Goal: Entertainment & Leisure: Consume media (video, audio)

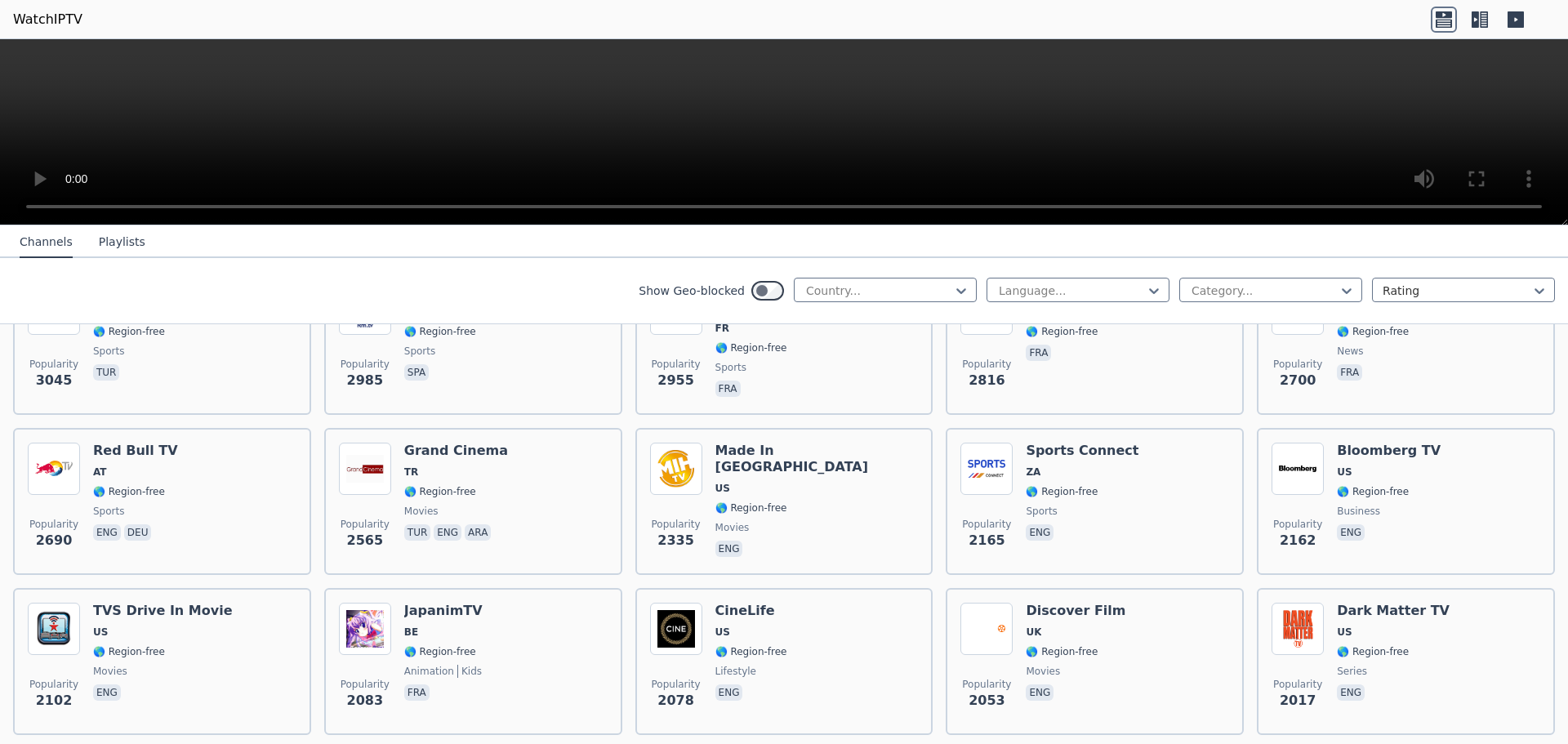
scroll to position [653, 0]
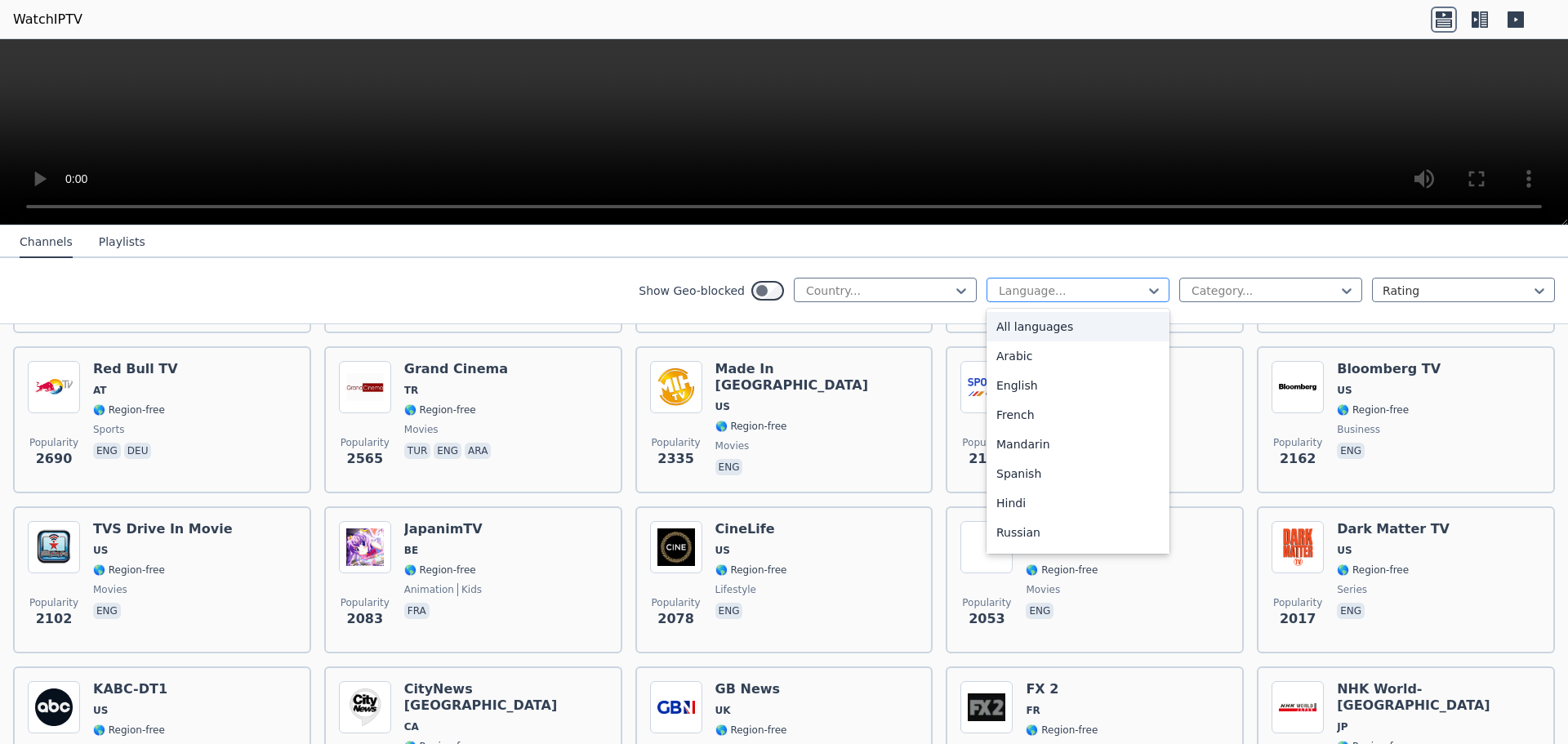
click at [1101, 293] on div at bounding box center [1071, 290] width 149 height 16
click at [1057, 387] on div "English" at bounding box center [1078, 385] width 183 height 29
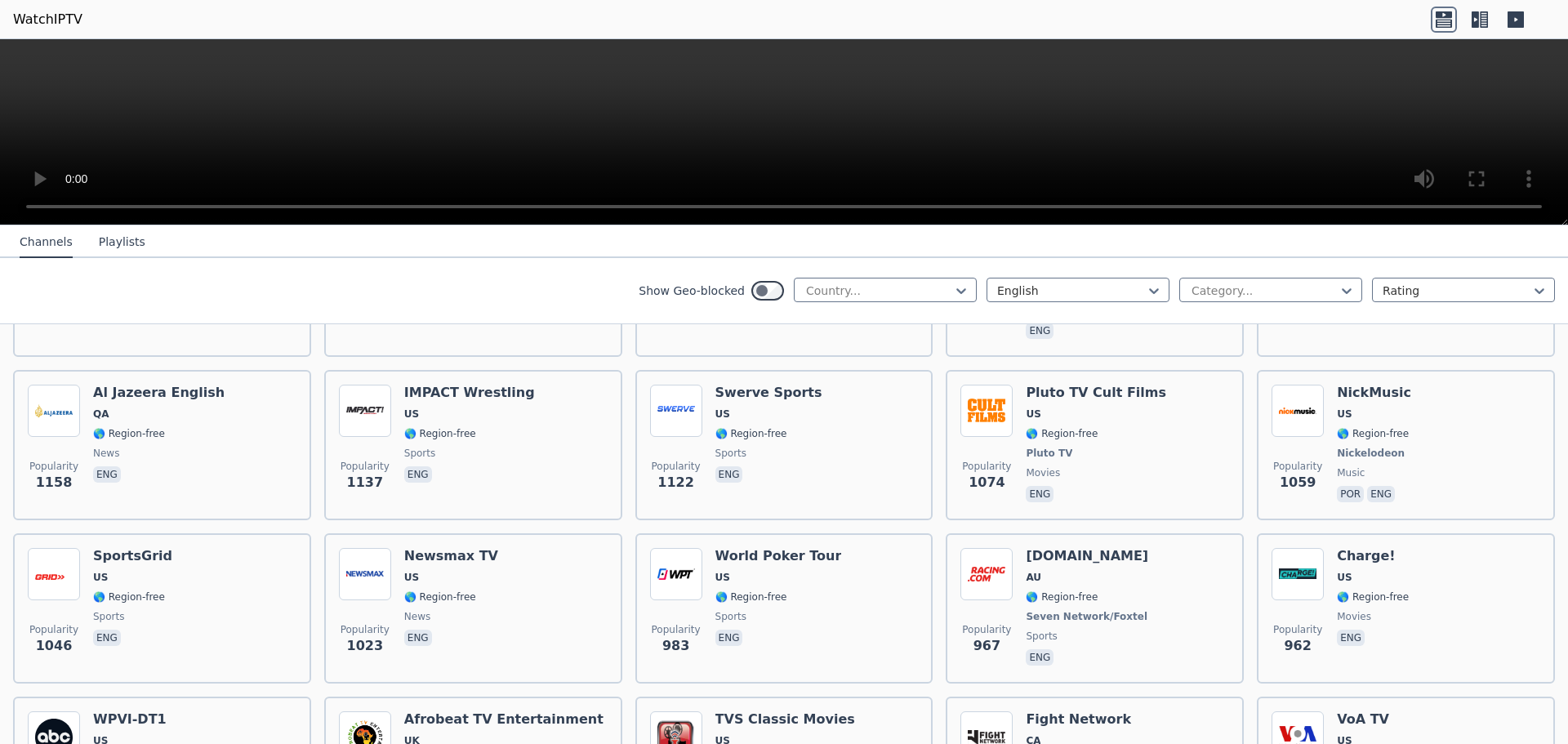
scroll to position [1143, 0]
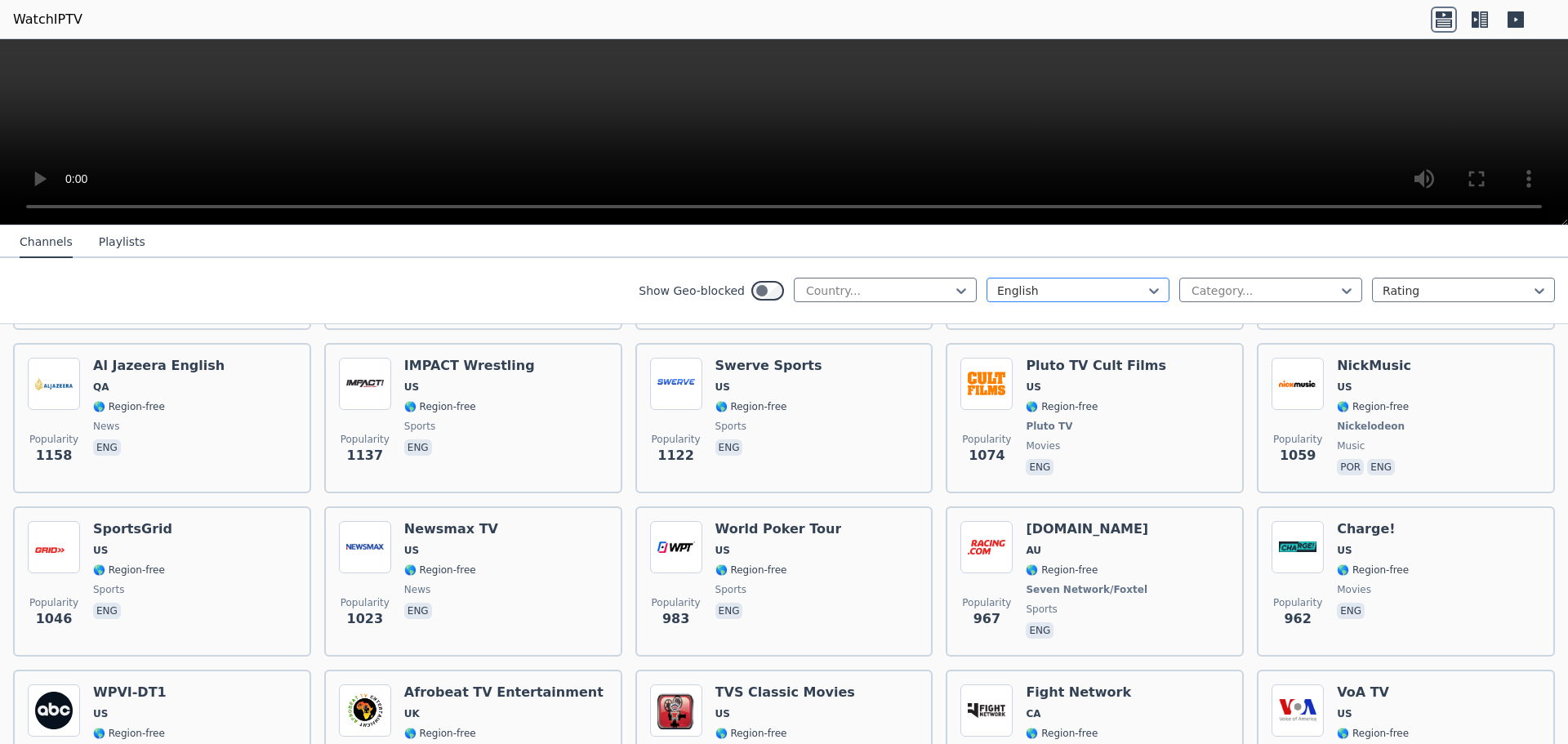
click at [1071, 290] on div at bounding box center [1071, 290] width 149 height 16
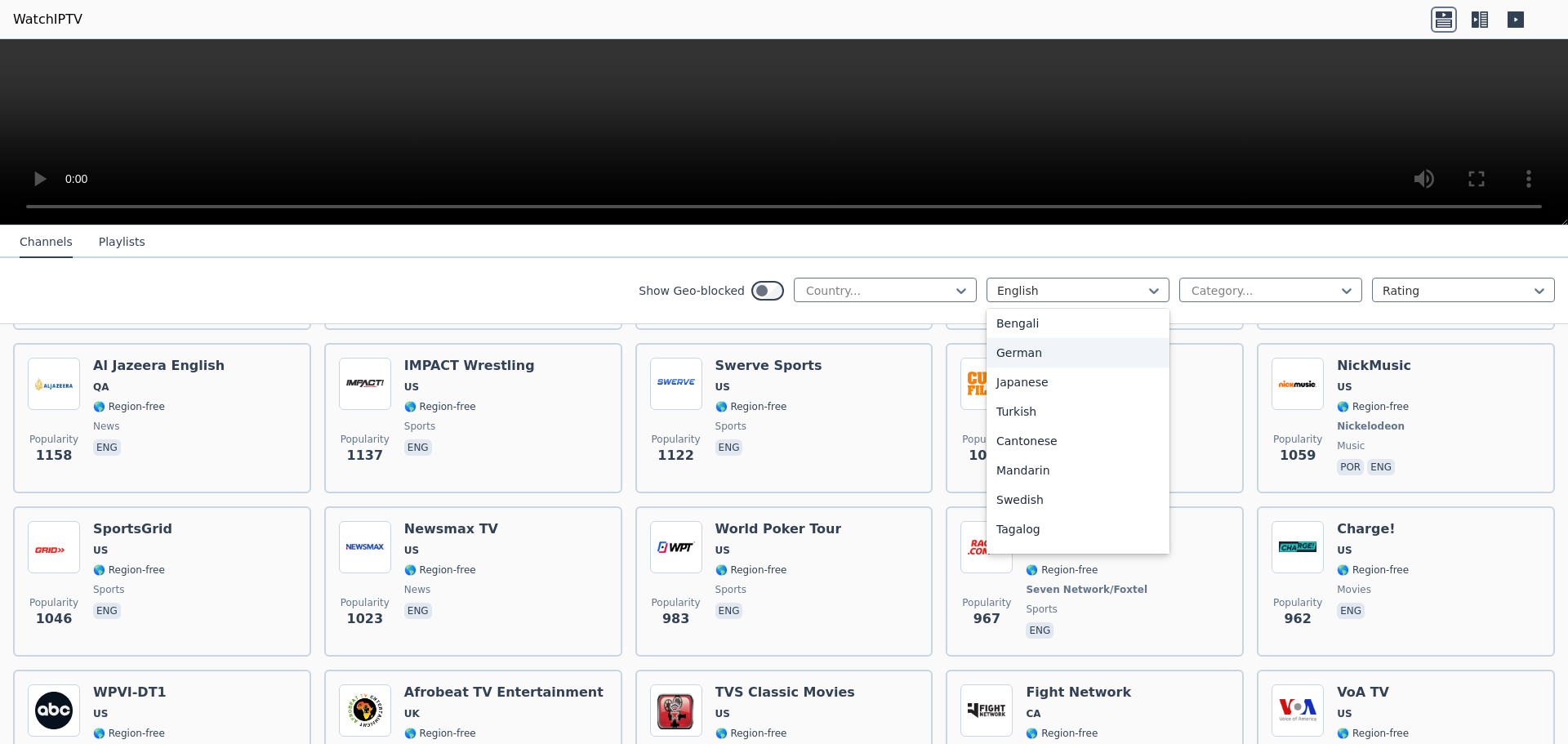
scroll to position [408, 0]
click at [1045, 477] on div "Korean" at bounding box center [1078, 476] width 183 height 29
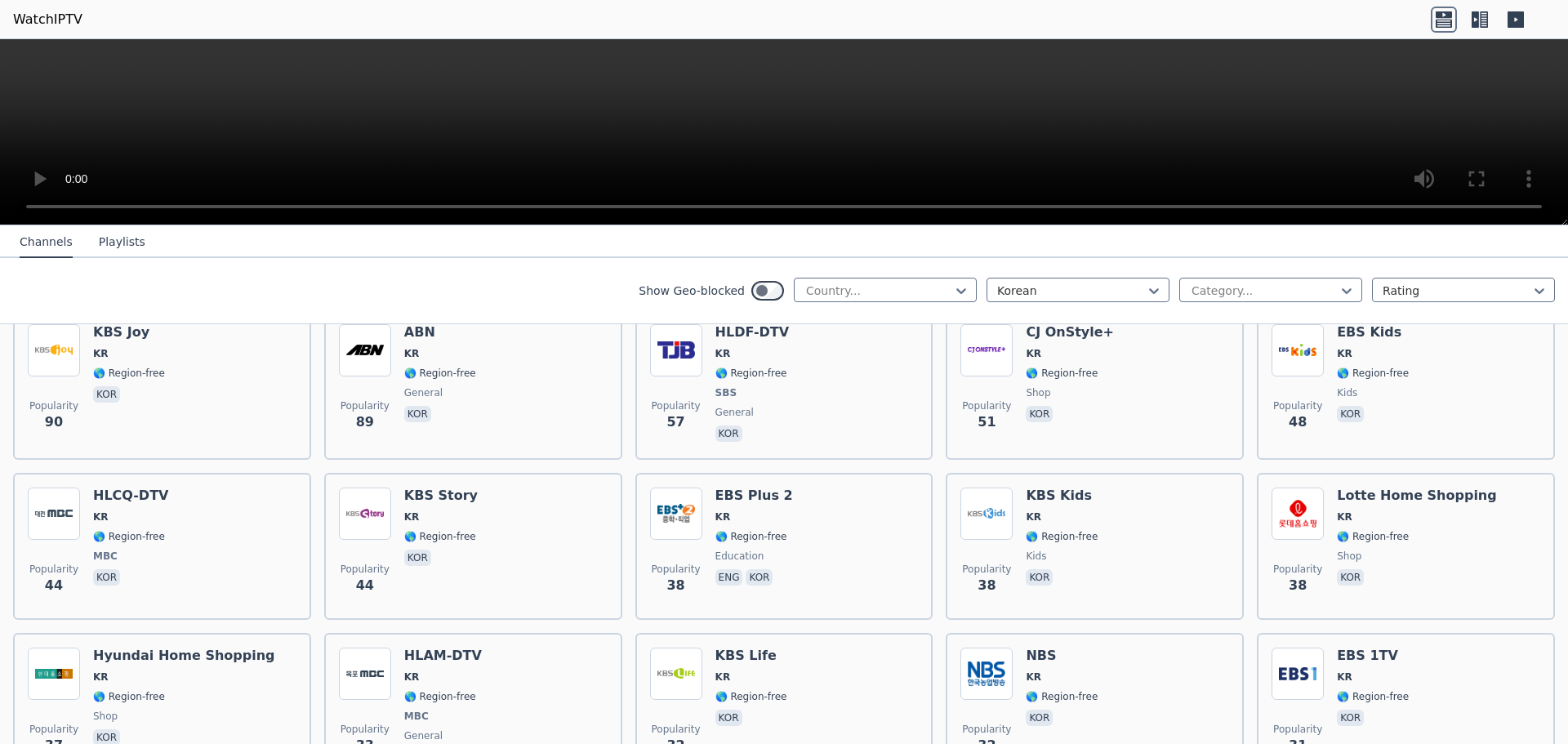
scroll to position [288, 0]
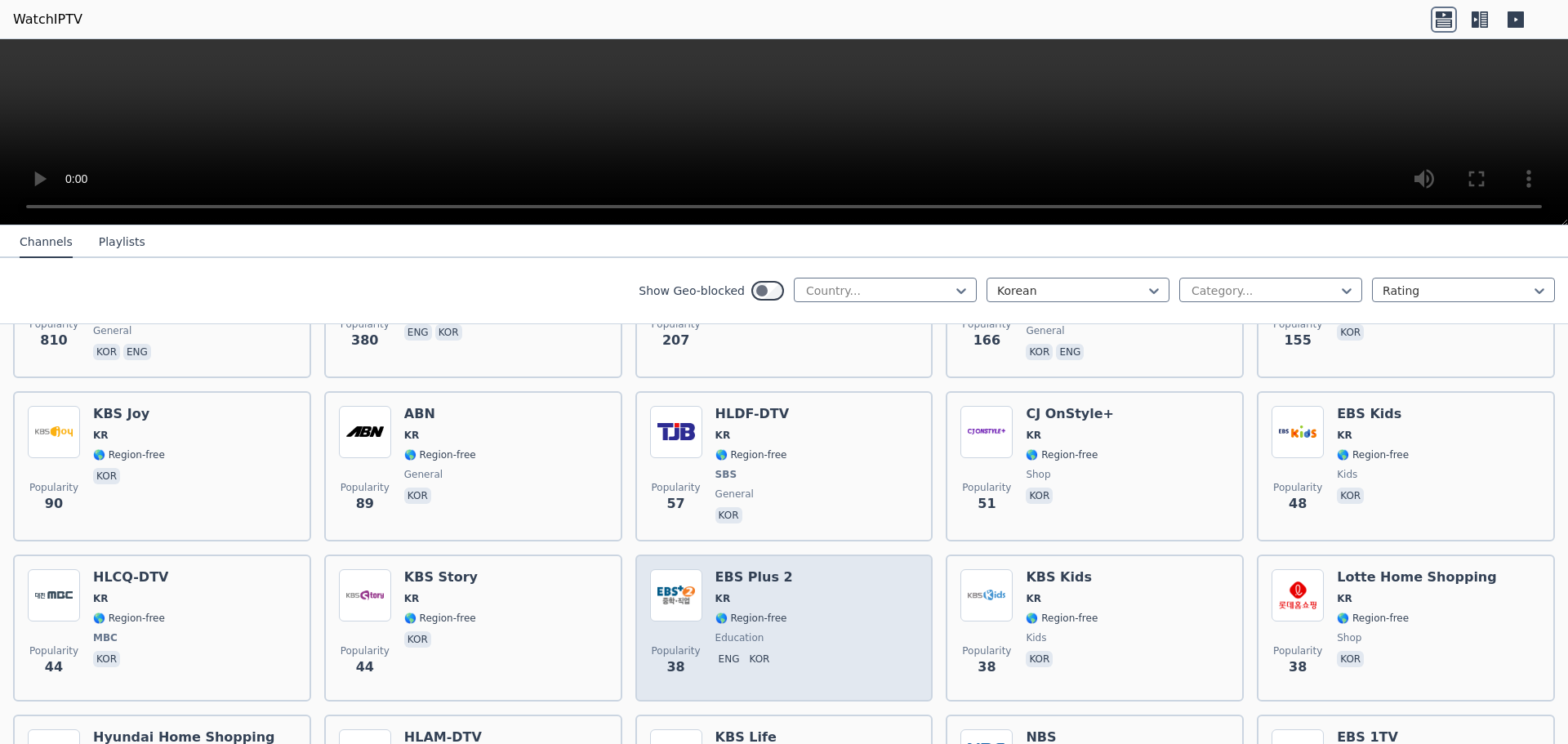
click at [848, 598] on div "Popularity 38 EBS Plus 2 KR 🌎 Region-free education eng kor" at bounding box center [784, 627] width 269 height 118
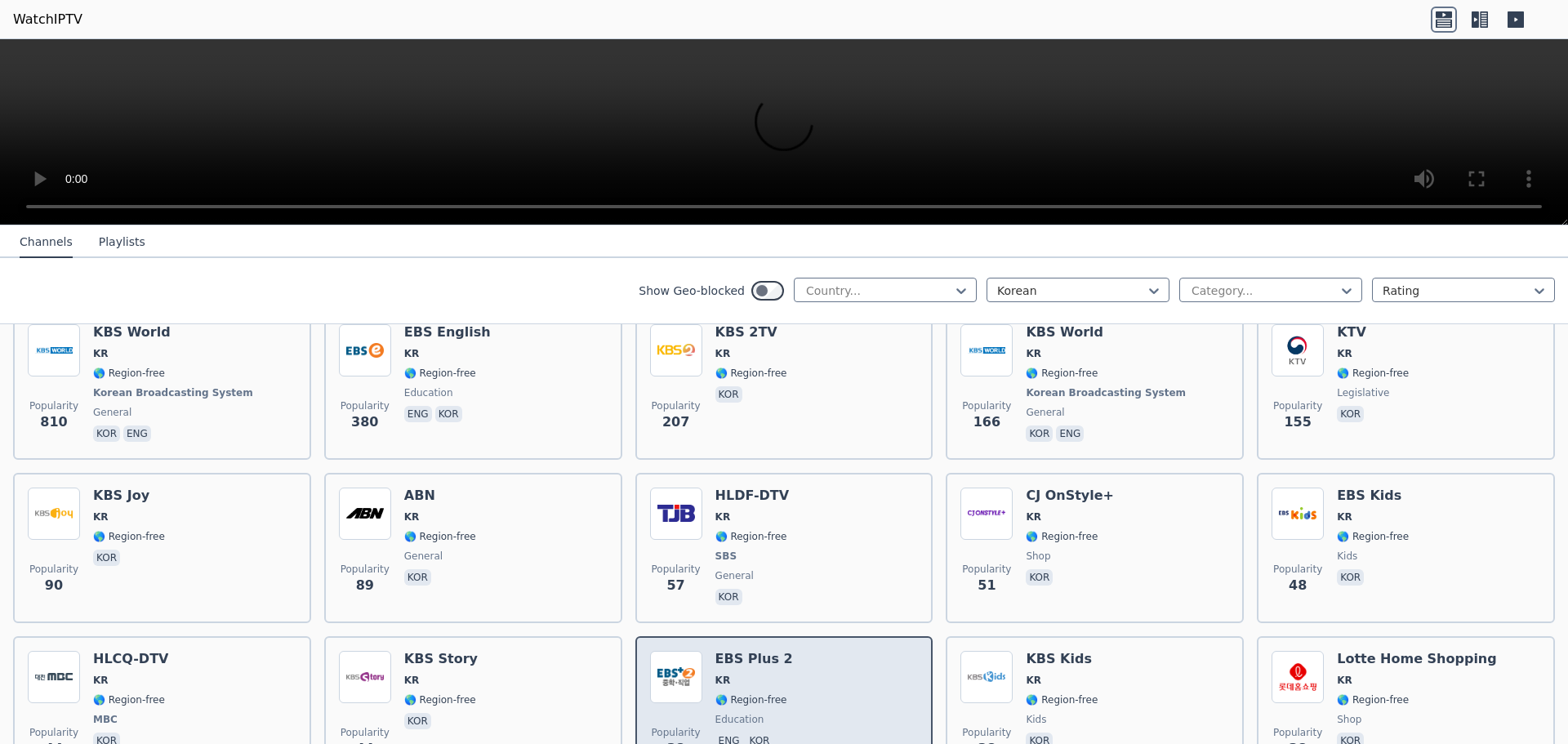
scroll to position [125, 0]
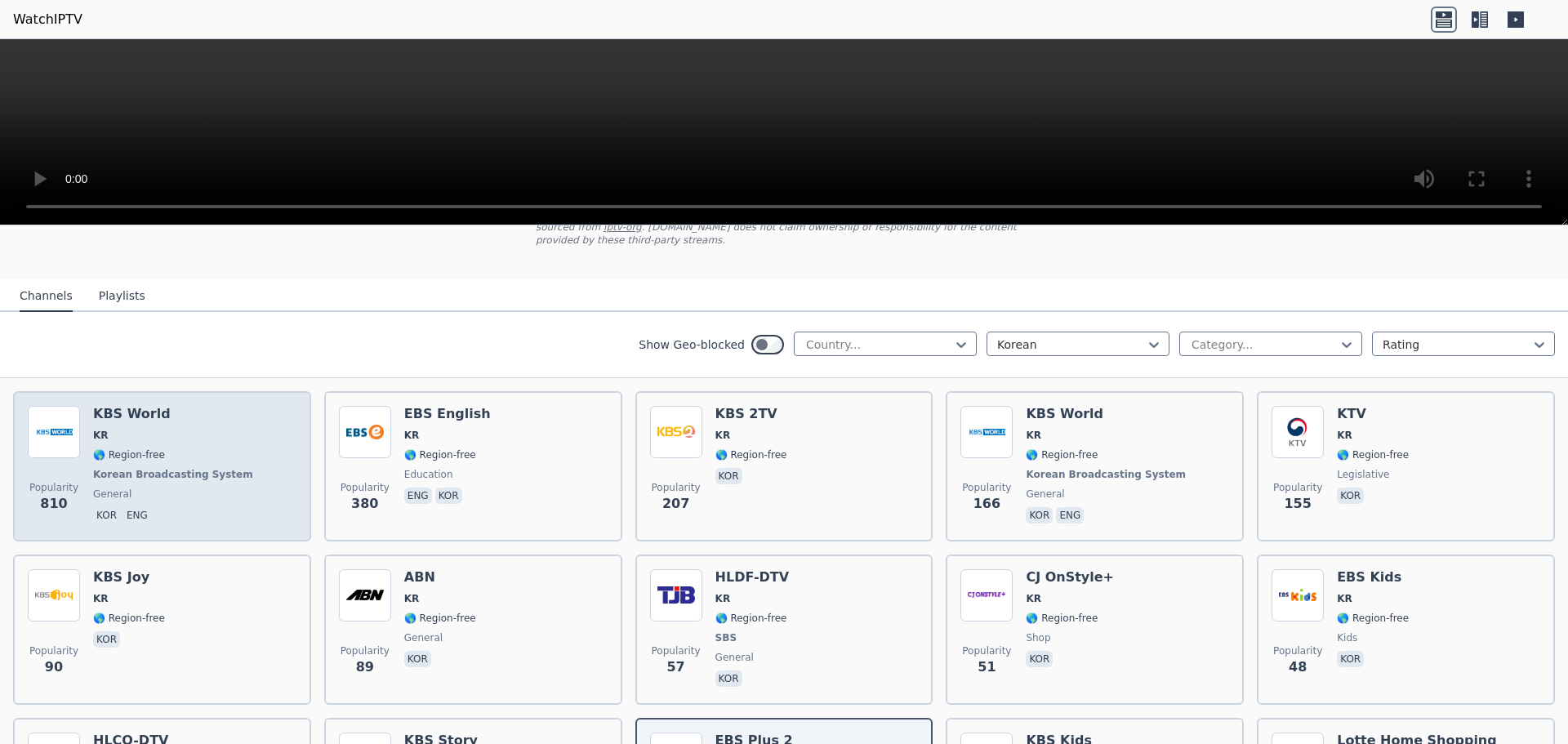
click at [117, 448] on span "🌎 Region-free" at bounding box center [129, 455] width 72 height 13
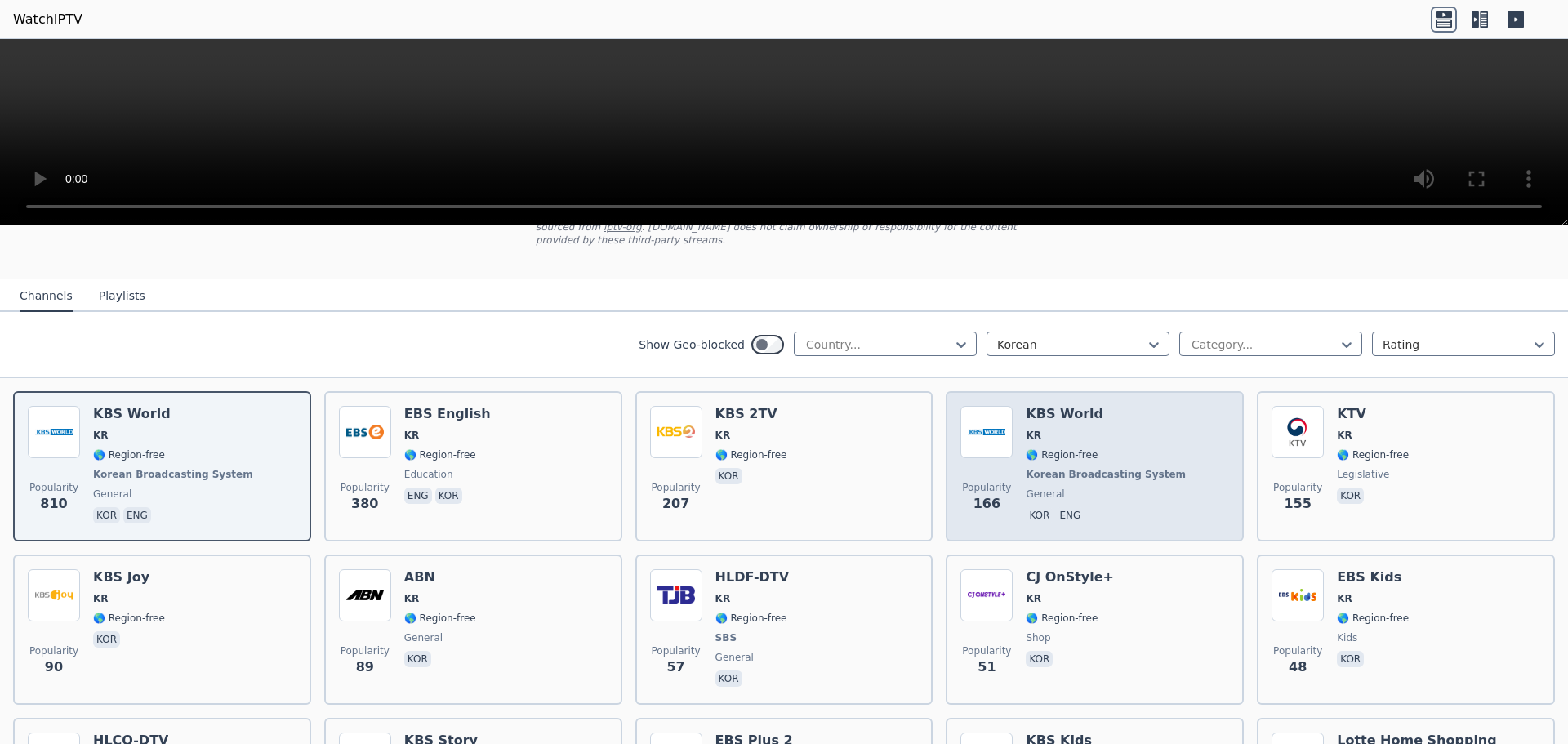
click at [1119, 429] on span "KR" at bounding box center [1107, 436] width 163 height 13
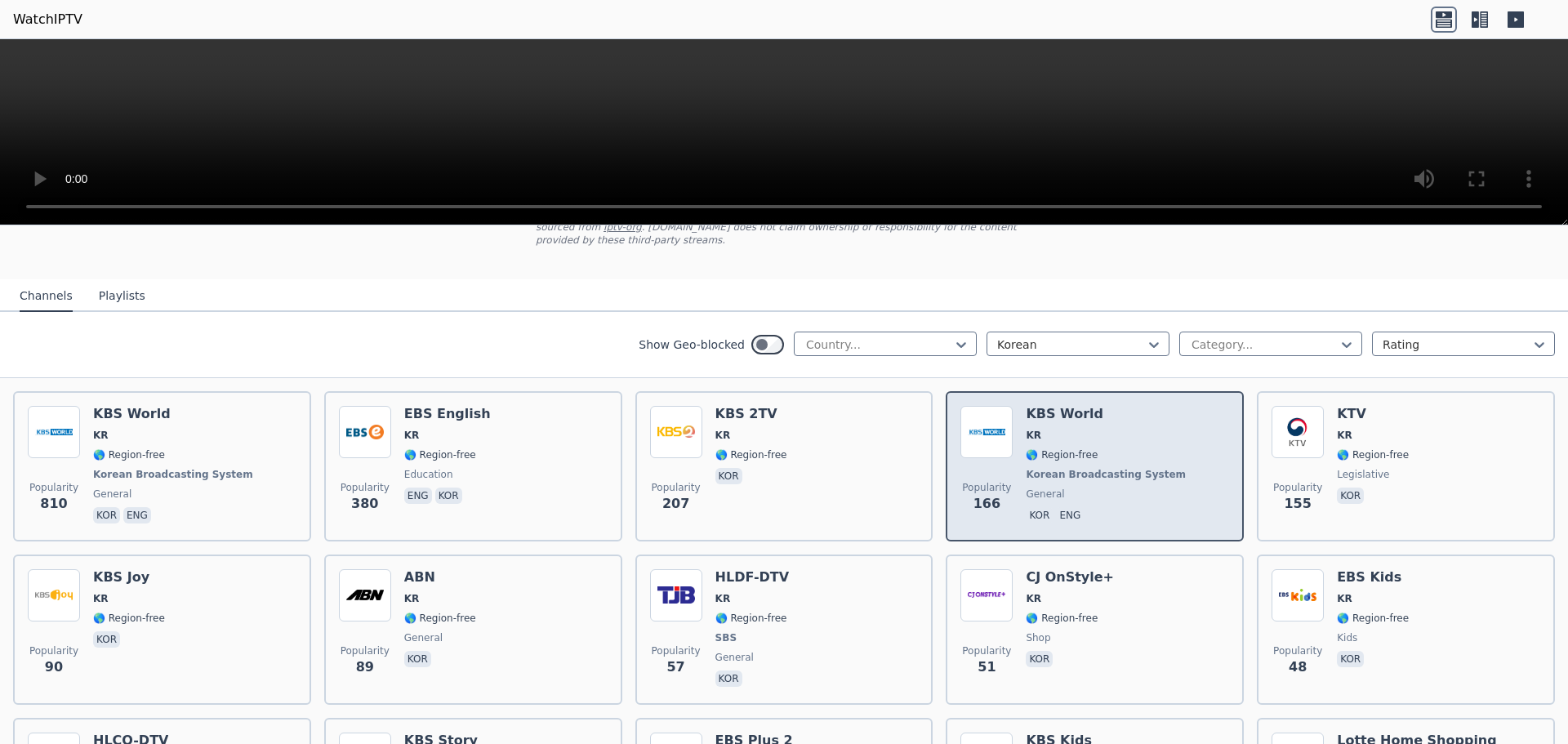
click at [1129, 467] on span "Korean Broadcasting System" at bounding box center [1106, 474] width 160 height 13
click at [1131, 412] on div "KBS World KR 🌎 Region-free Korean Broadcasting System general kor eng" at bounding box center [1107, 465] width 163 height 120
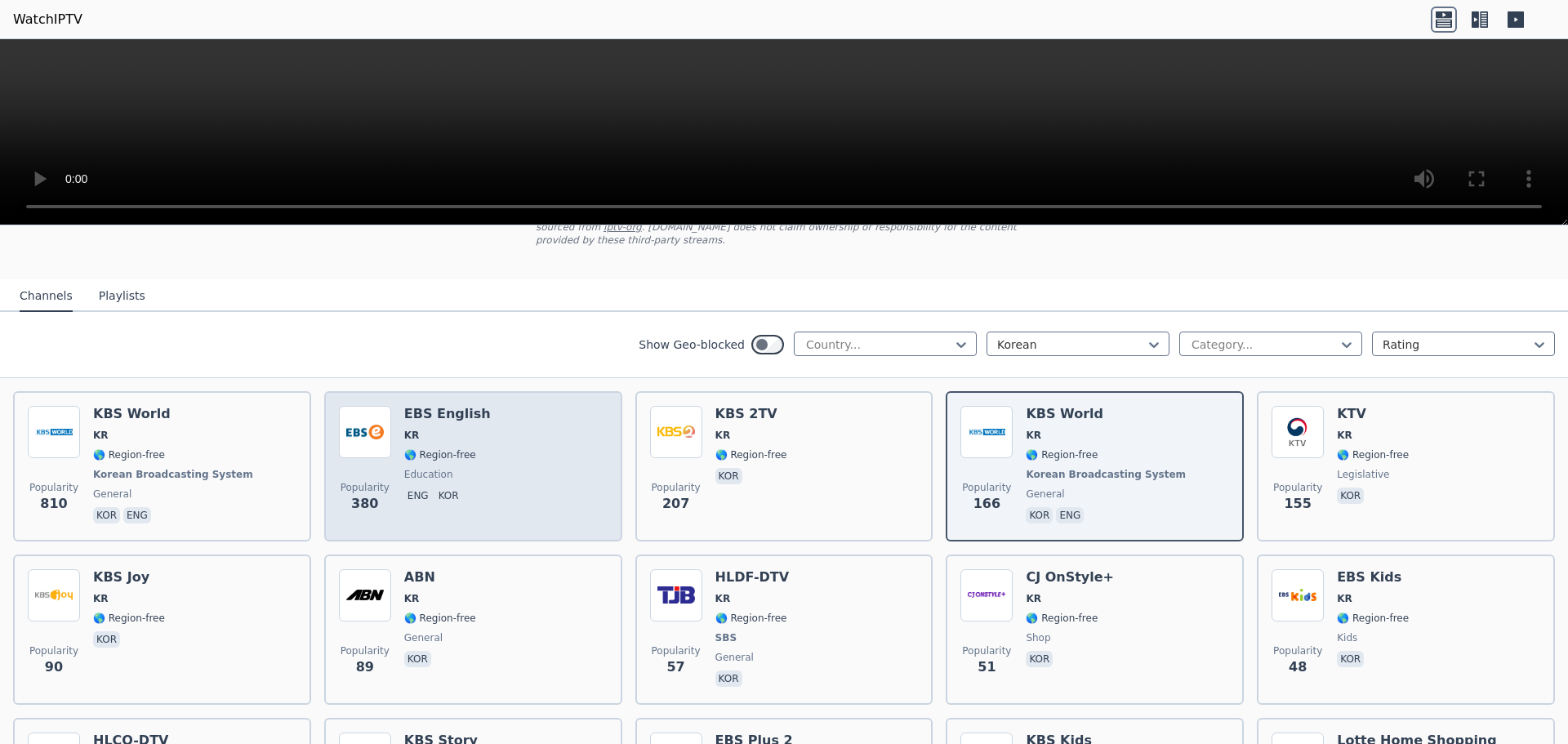
click at [486, 450] on div "Popularity 380 EBS English KR 🌎 Region-free education eng kor" at bounding box center [473, 465] width 269 height 120
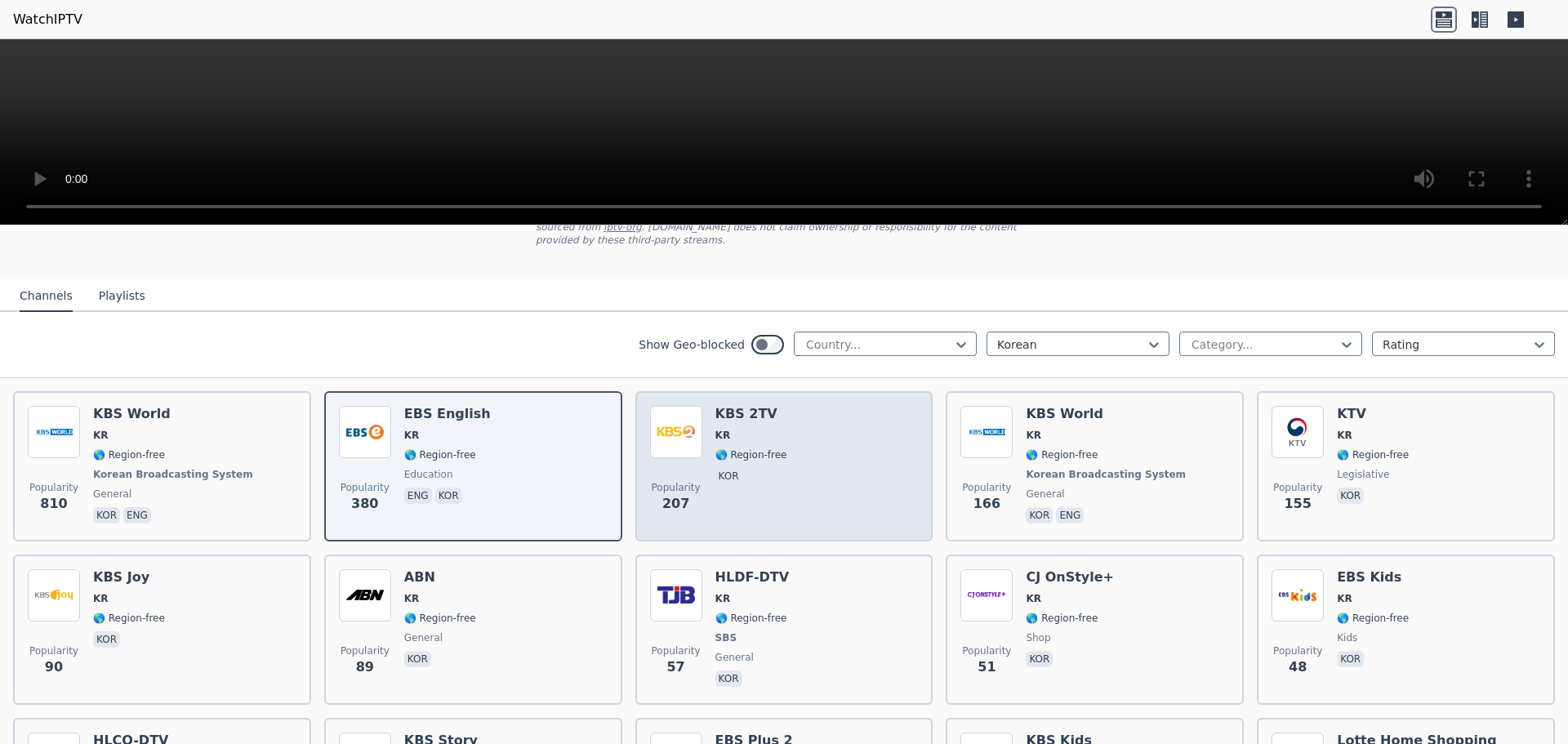
click at [907, 437] on div "Popularity 207 KBS 2TV KR 🌎 Region-free kor" at bounding box center [784, 465] width 269 height 120
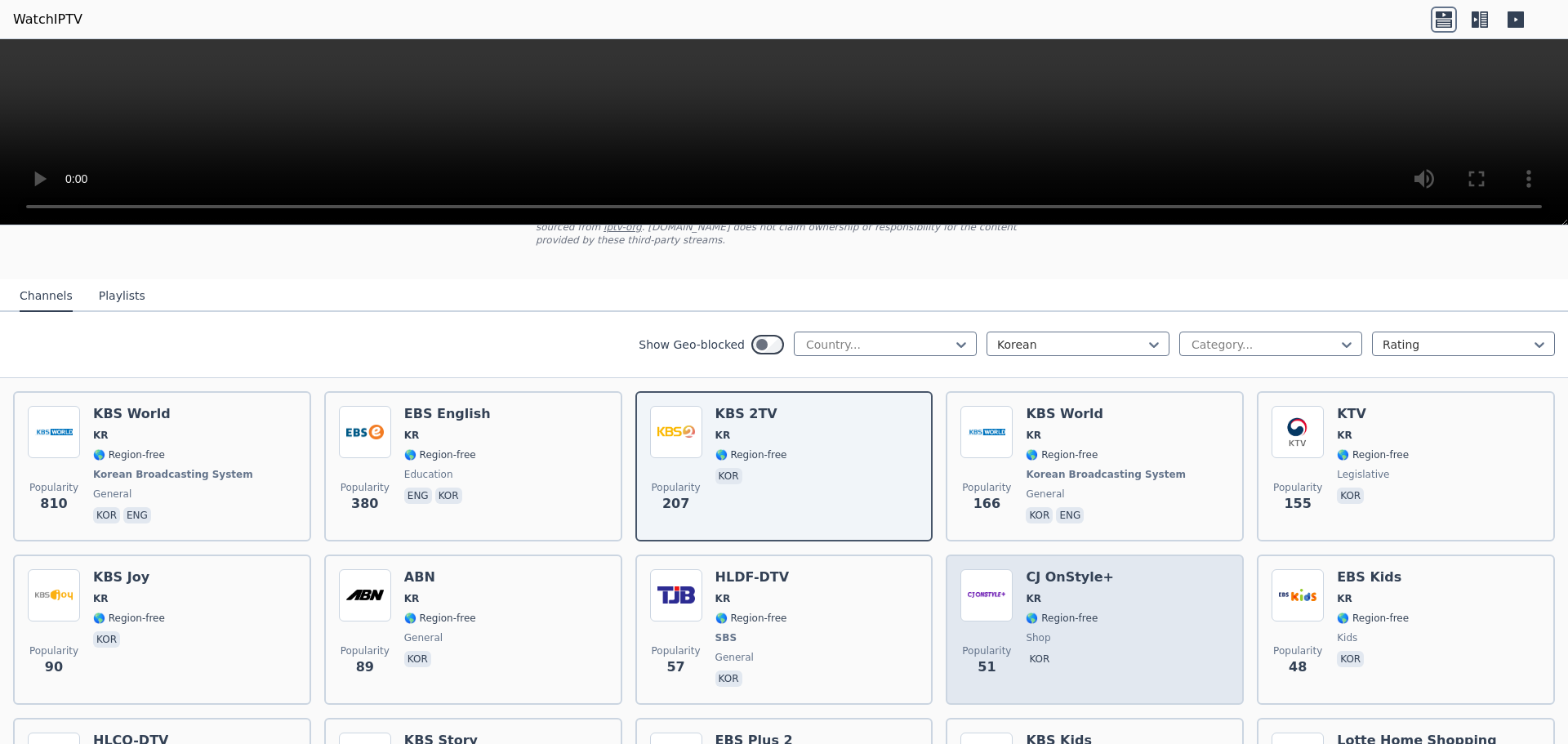
click at [1067, 611] on span "🌎 Region-free" at bounding box center [1062, 618] width 72 height 13
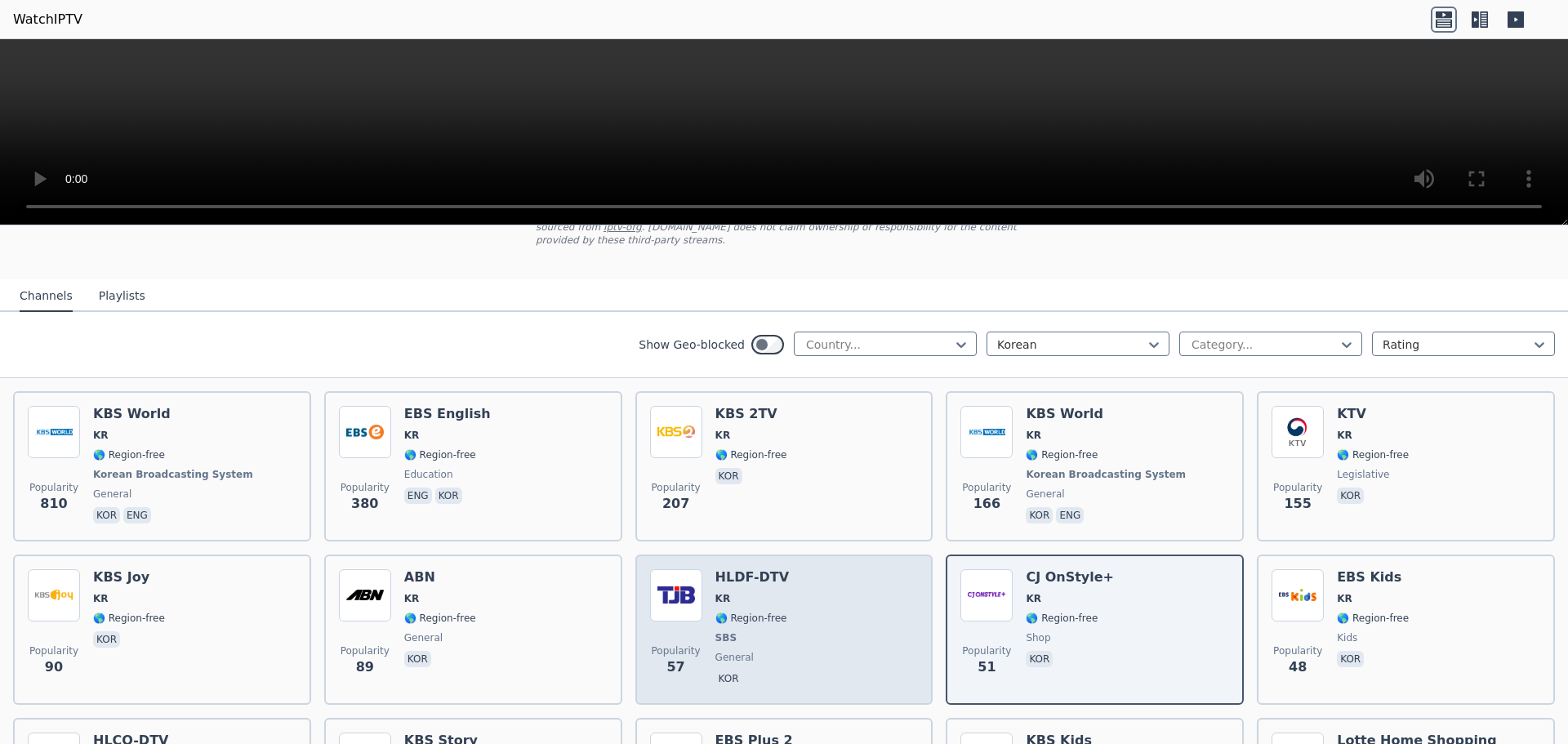
click at [716, 569] on h6 "HLDF-DTV" at bounding box center [752, 576] width 74 height 16
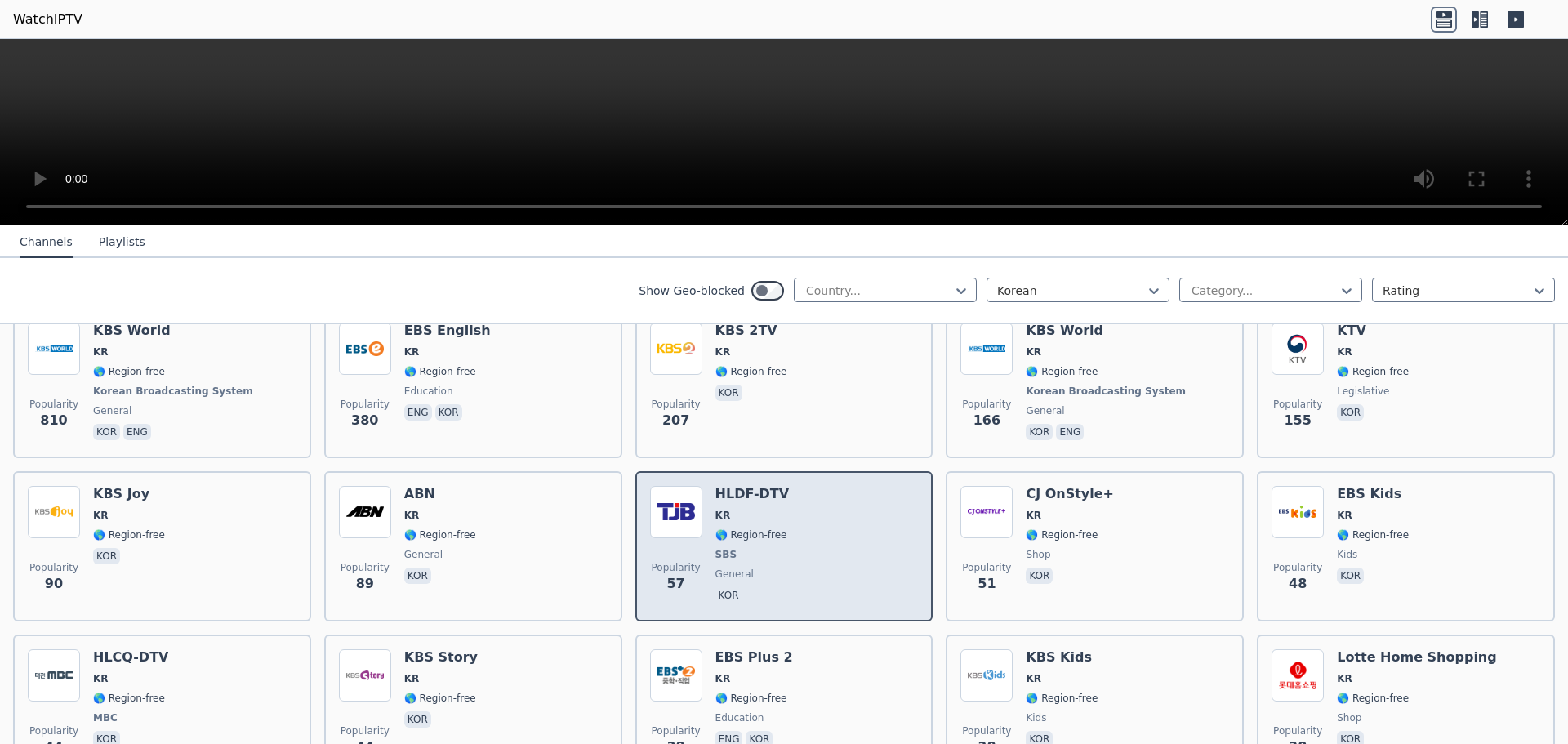
scroll to position [288, 0]
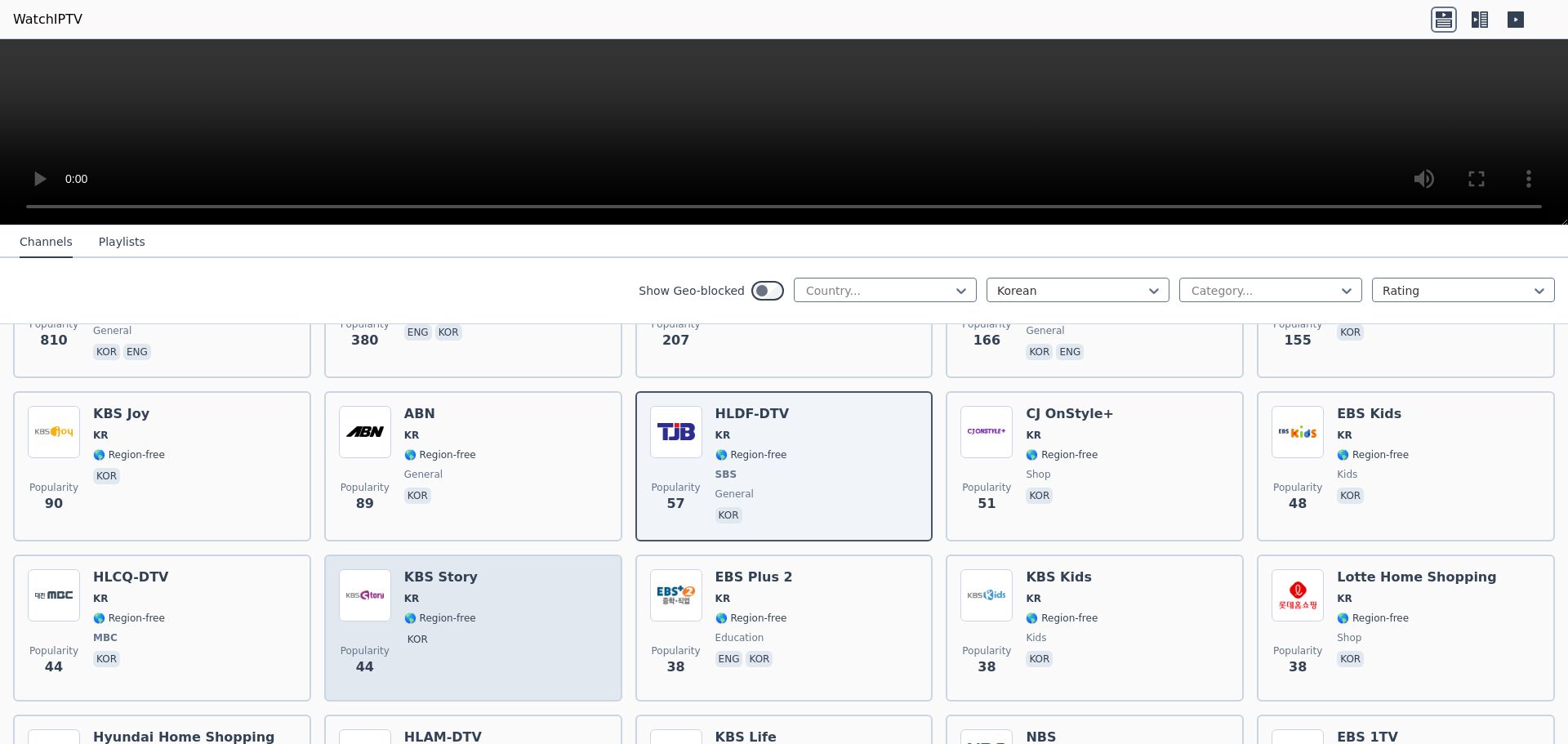
click at [558, 615] on div "Popularity 44 KBS Story KR 🌎 Region-free kor" at bounding box center [473, 627] width 269 height 118
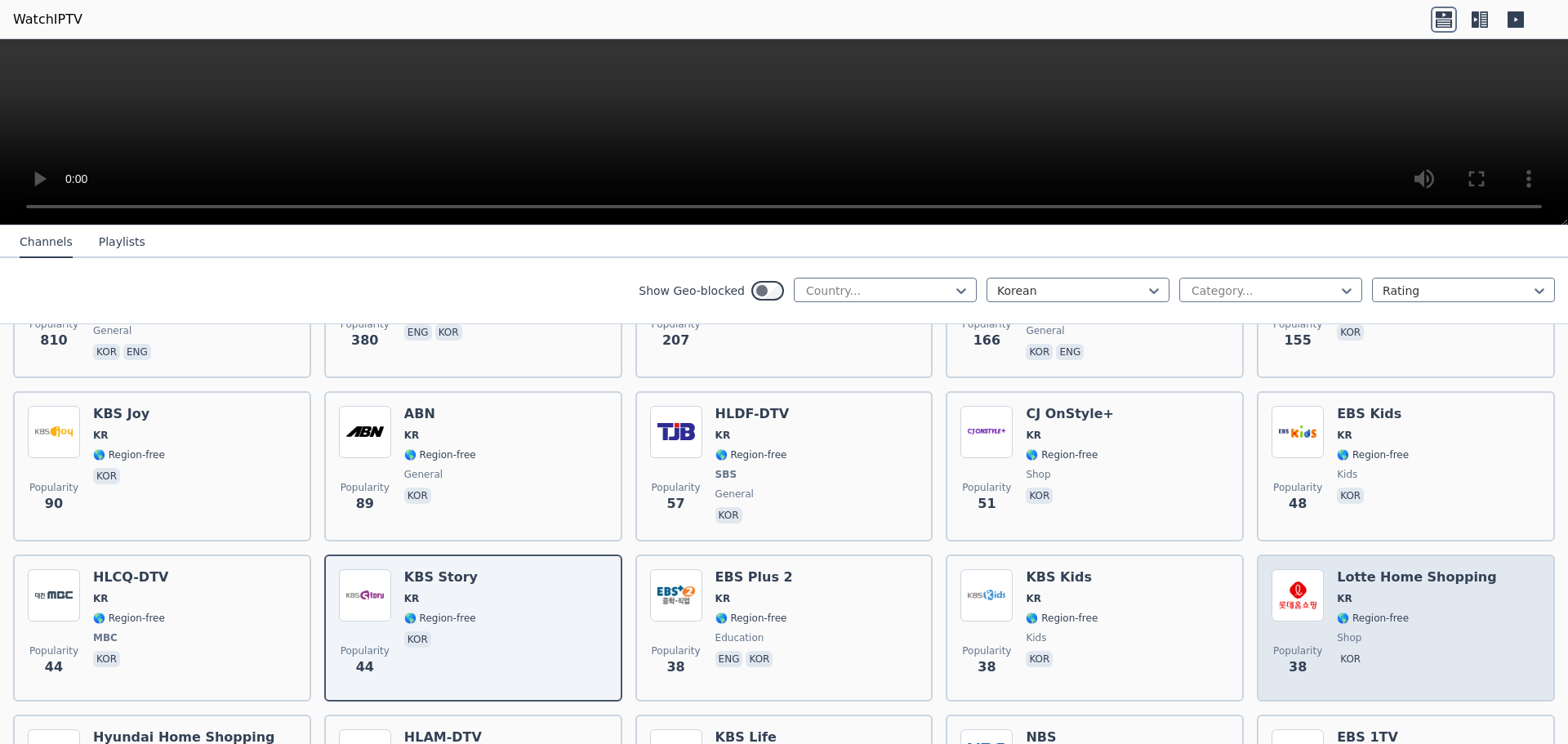
click at [1405, 632] on div "Lotte Home Shopping KR 🌎 Region-free shop kor" at bounding box center [1417, 627] width 160 height 118
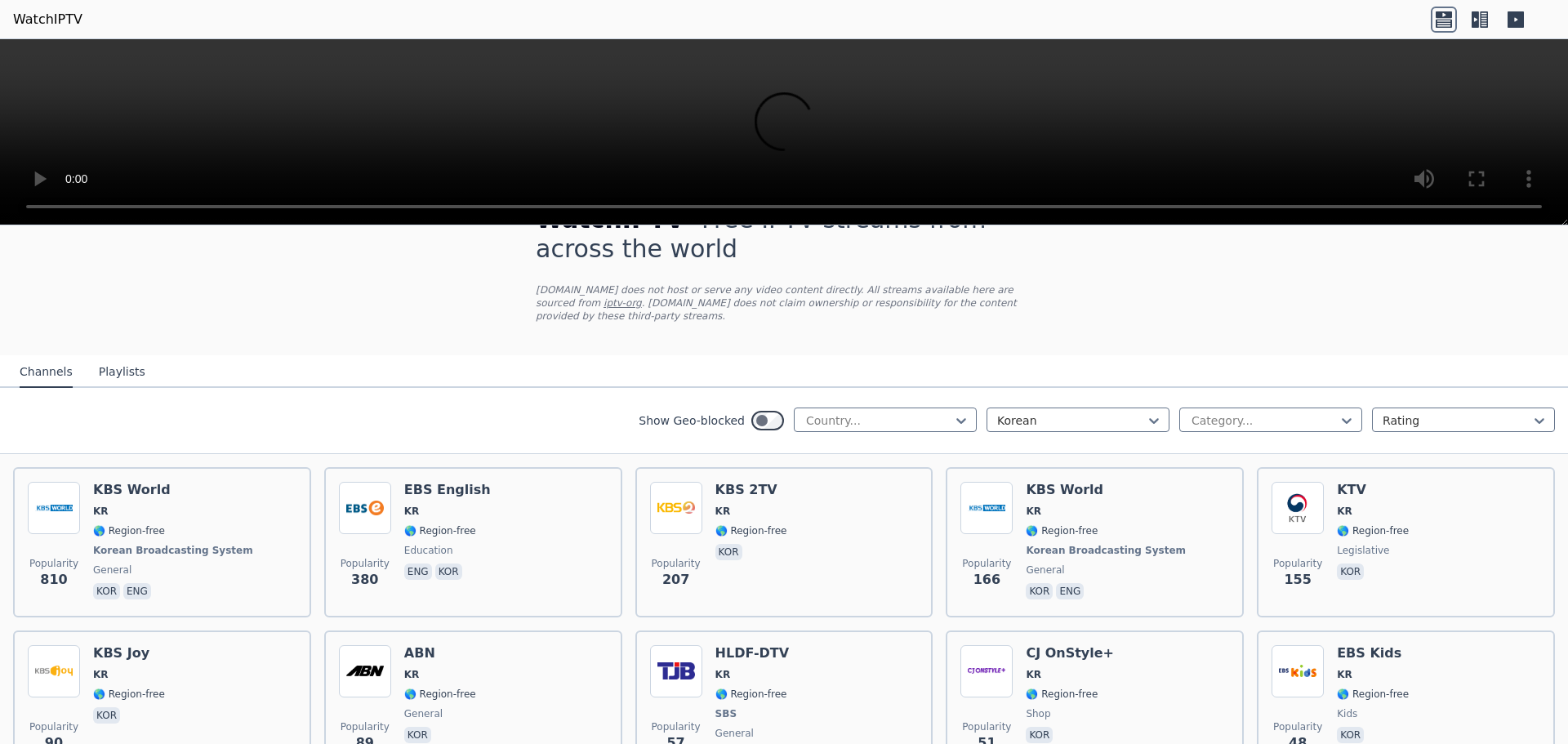
scroll to position [0, 0]
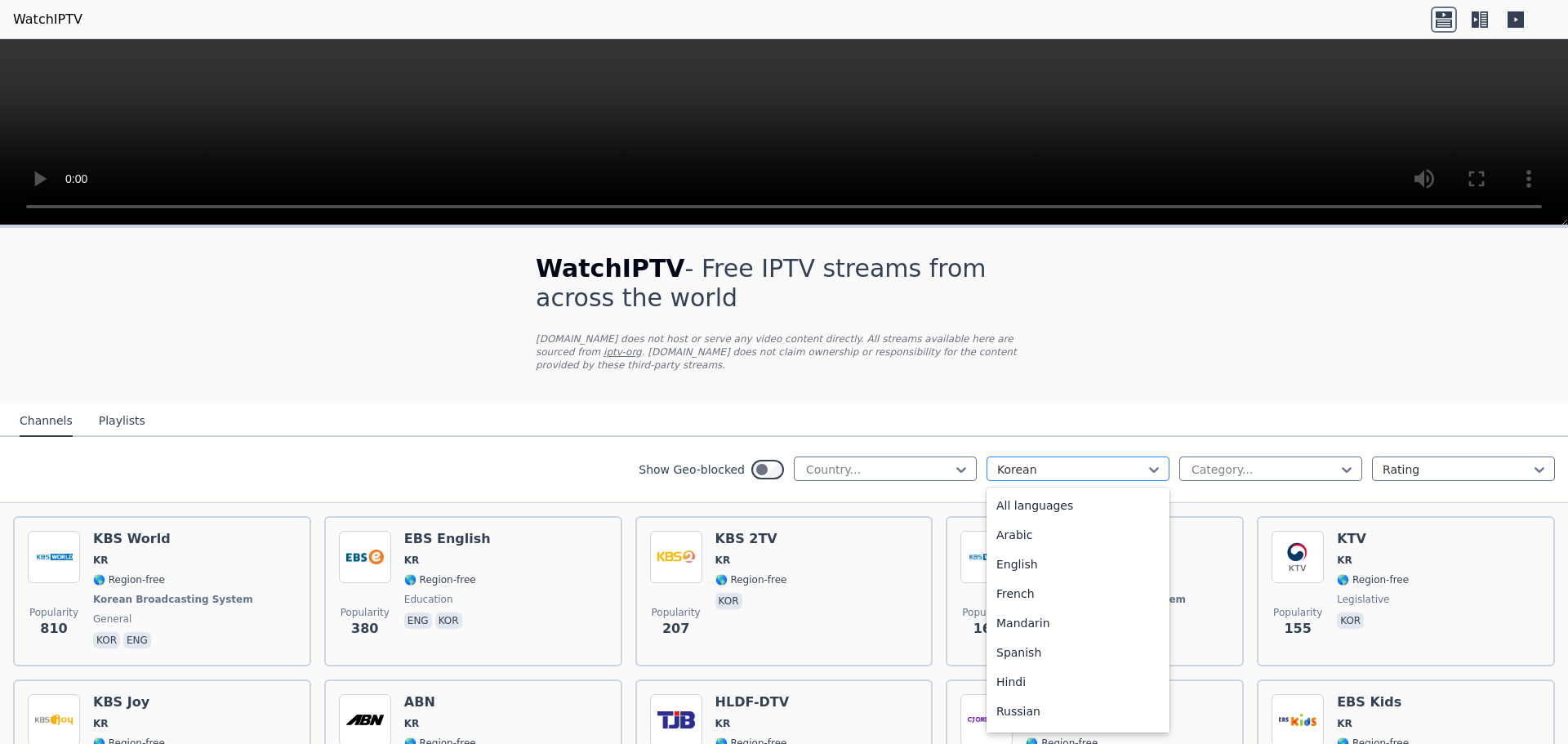
click at [1149, 457] on div "Korean" at bounding box center [1078, 467] width 183 height 24
click at [1079, 549] on div "English" at bounding box center [1078, 564] width 183 height 29
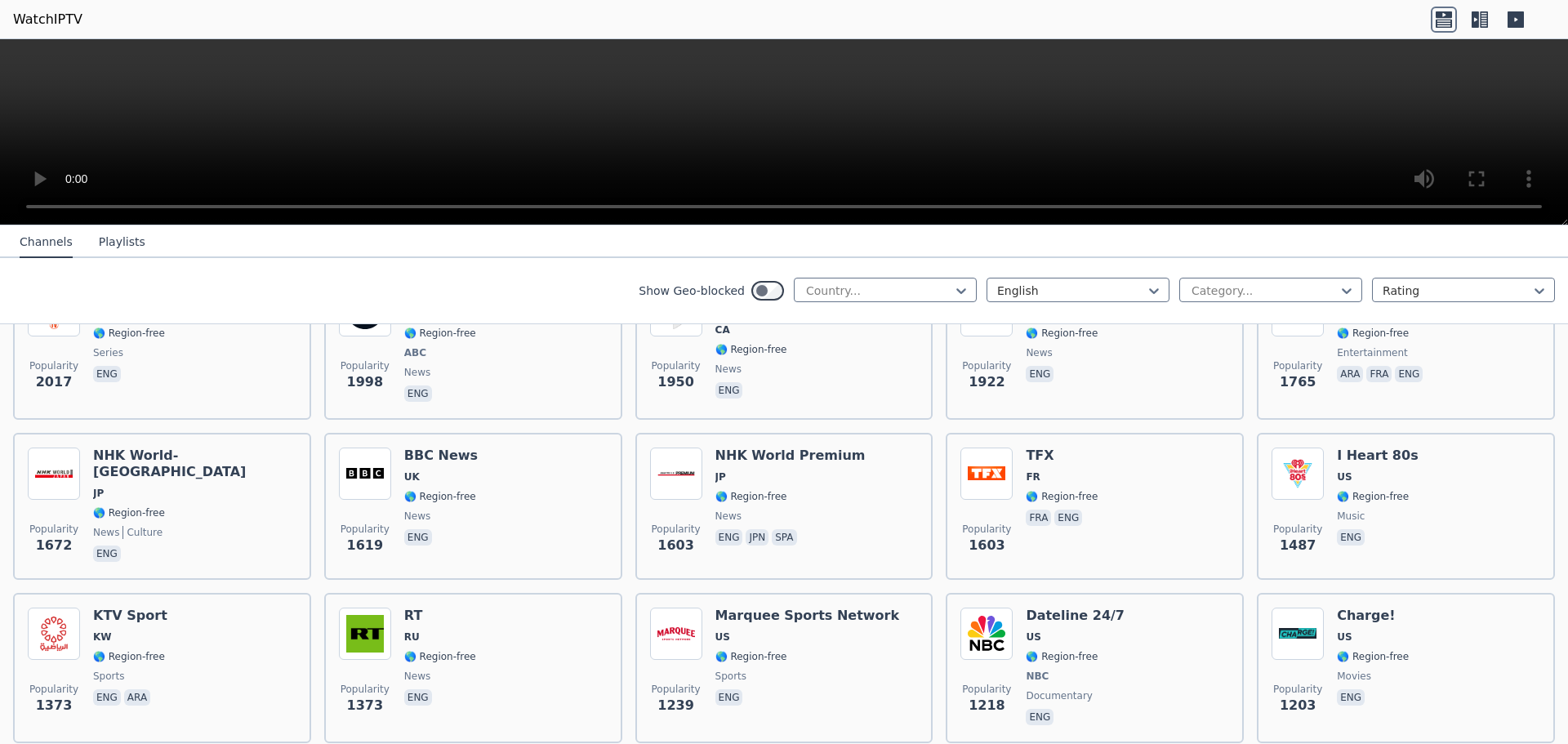
scroll to position [734, 0]
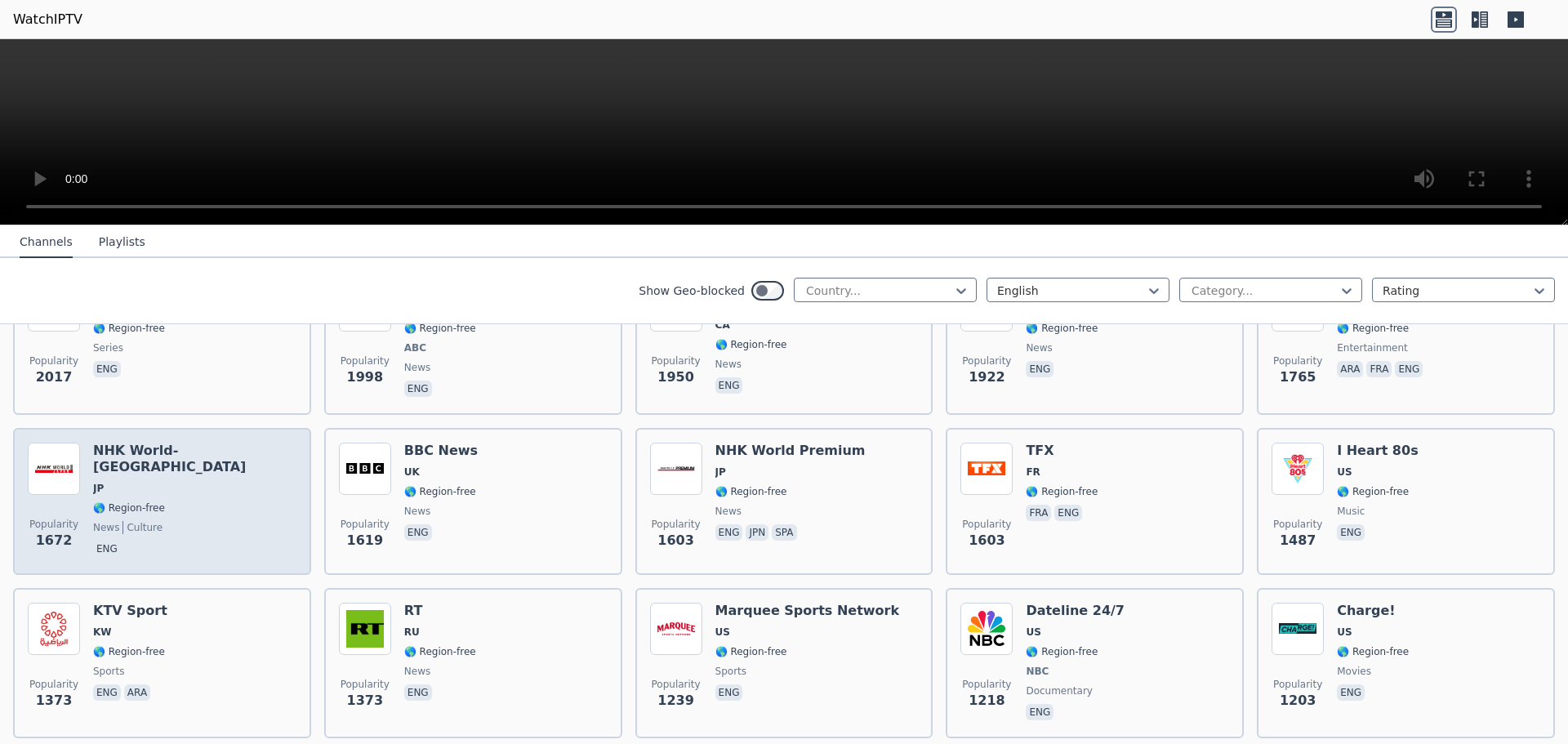
click at [254, 503] on div "Popularity 1672 NHK World-[GEOGRAPHIC_DATA] JP 🌎 Region-free news culture eng" at bounding box center [162, 501] width 269 height 118
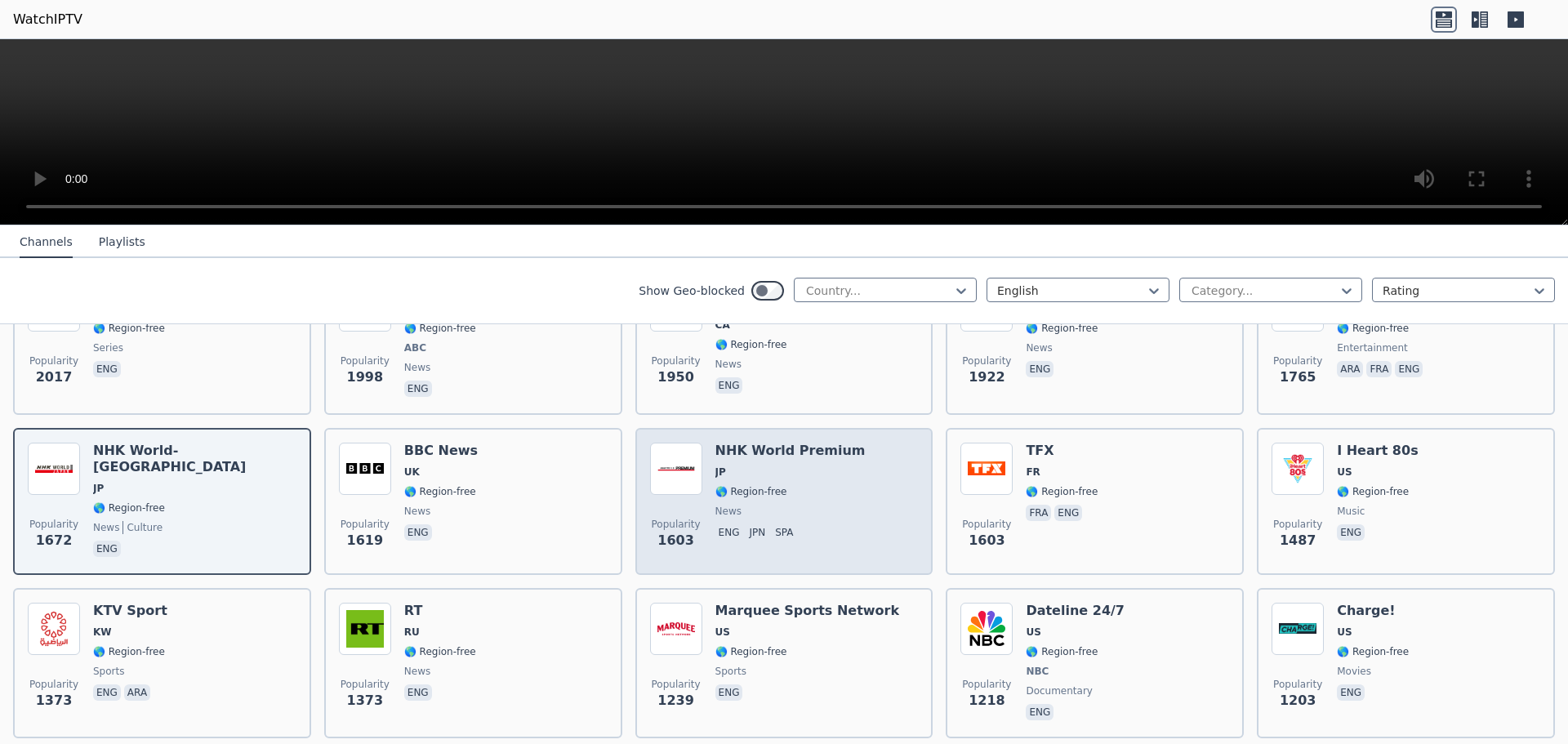
click at [899, 495] on div "Popularity 1603 NHK World Premium JP 🌎 Region-free news eng jpn spa" at bounding box center [784, 501] width 269 height 118
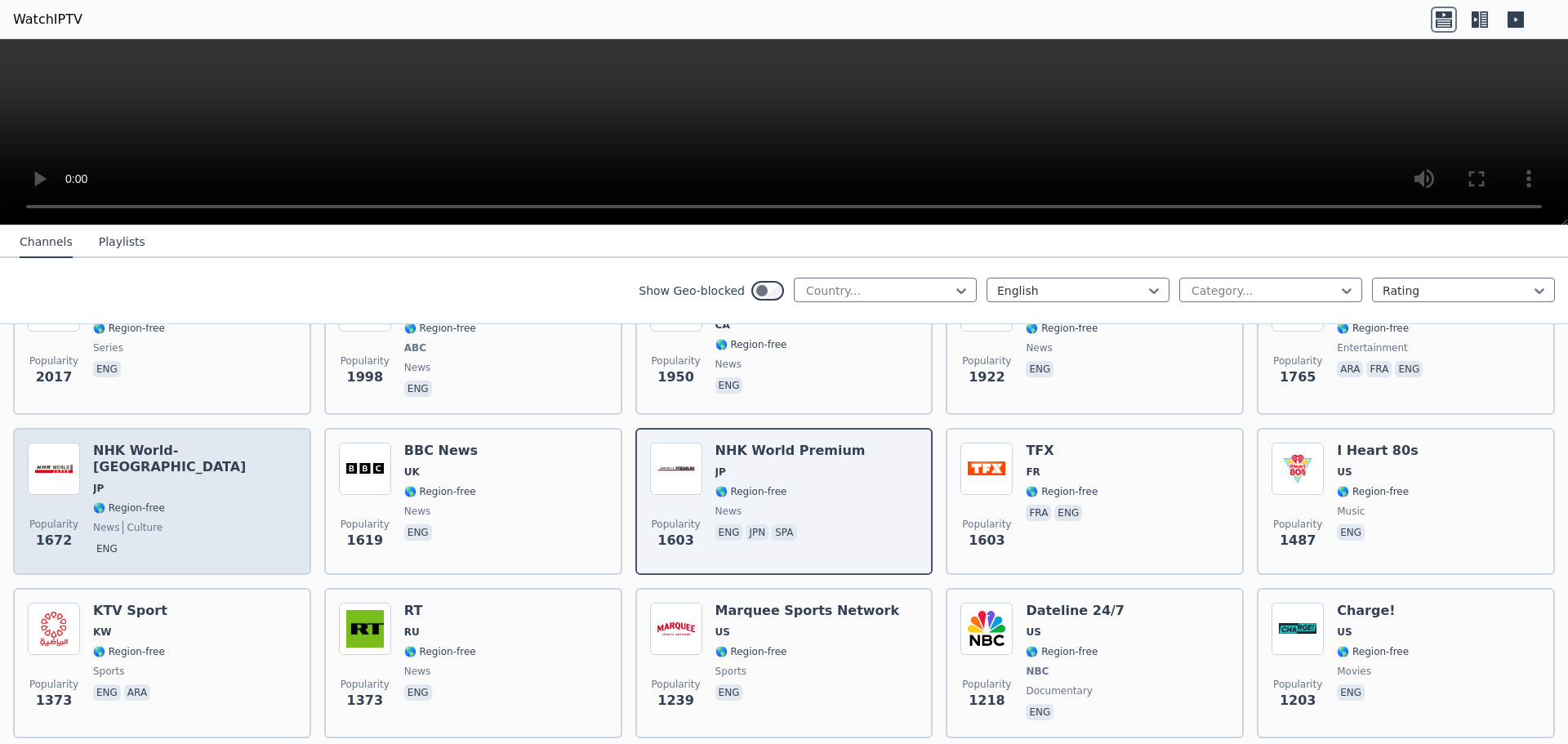
click at [205, 476] on div "Popularity 1672 NHK World-[GEOGRAPHIC_DATA] JP 🌎 Region-free news culture eng" at bounding box center [162, 501] width 269 height 118
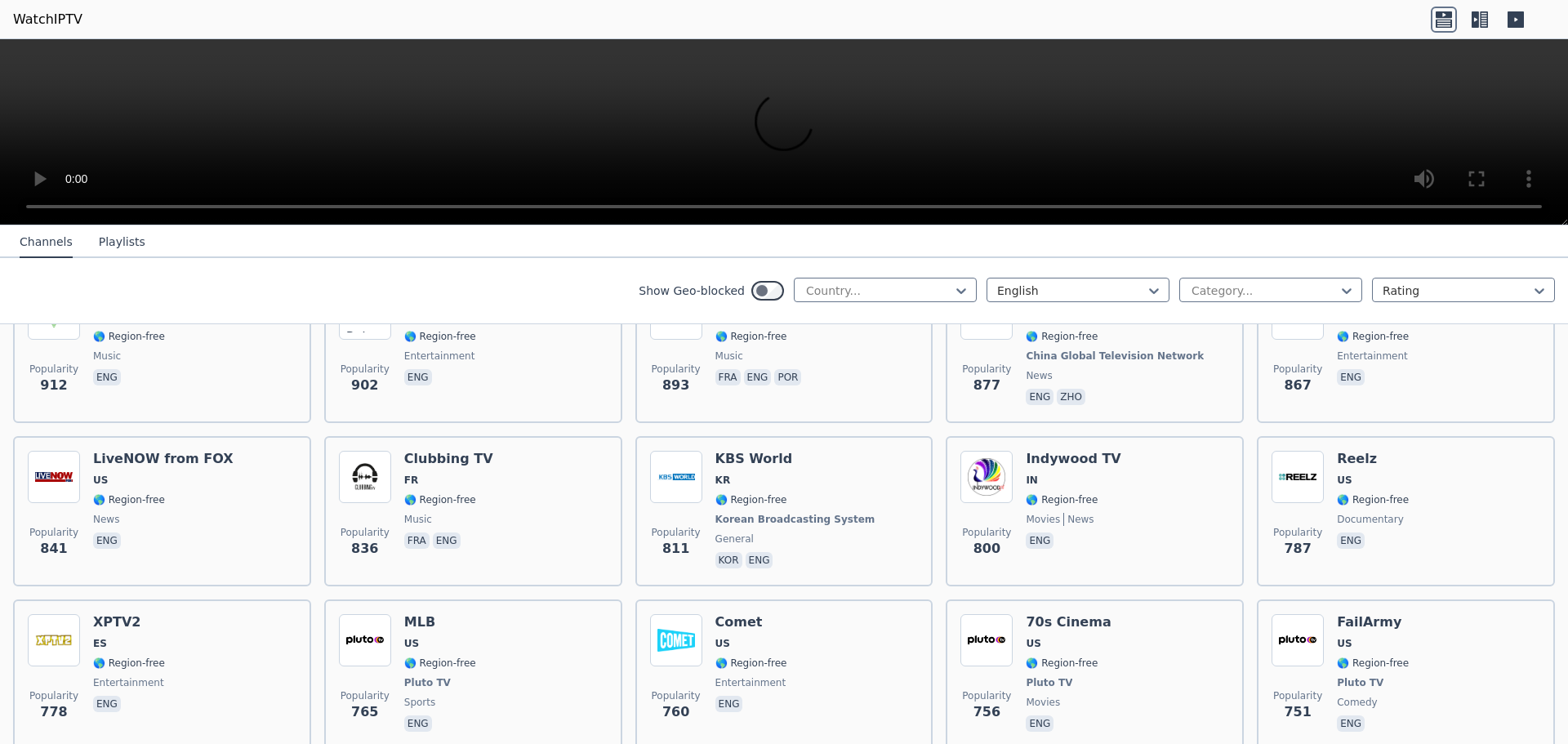
scroll to position [1795, 0]
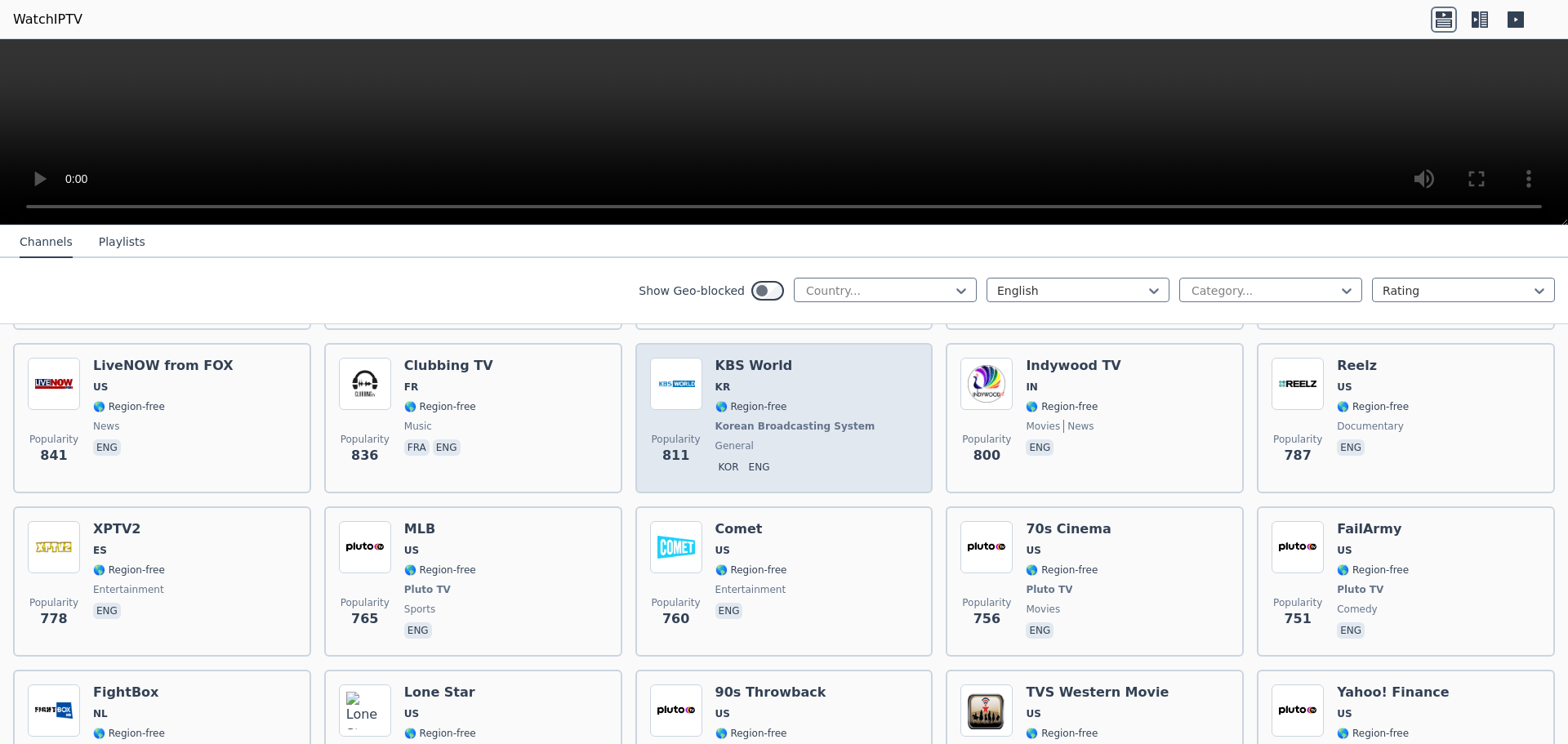
click at [801, 459] on span "kor eng" at bounding box center [797, 468] width 163 height 19
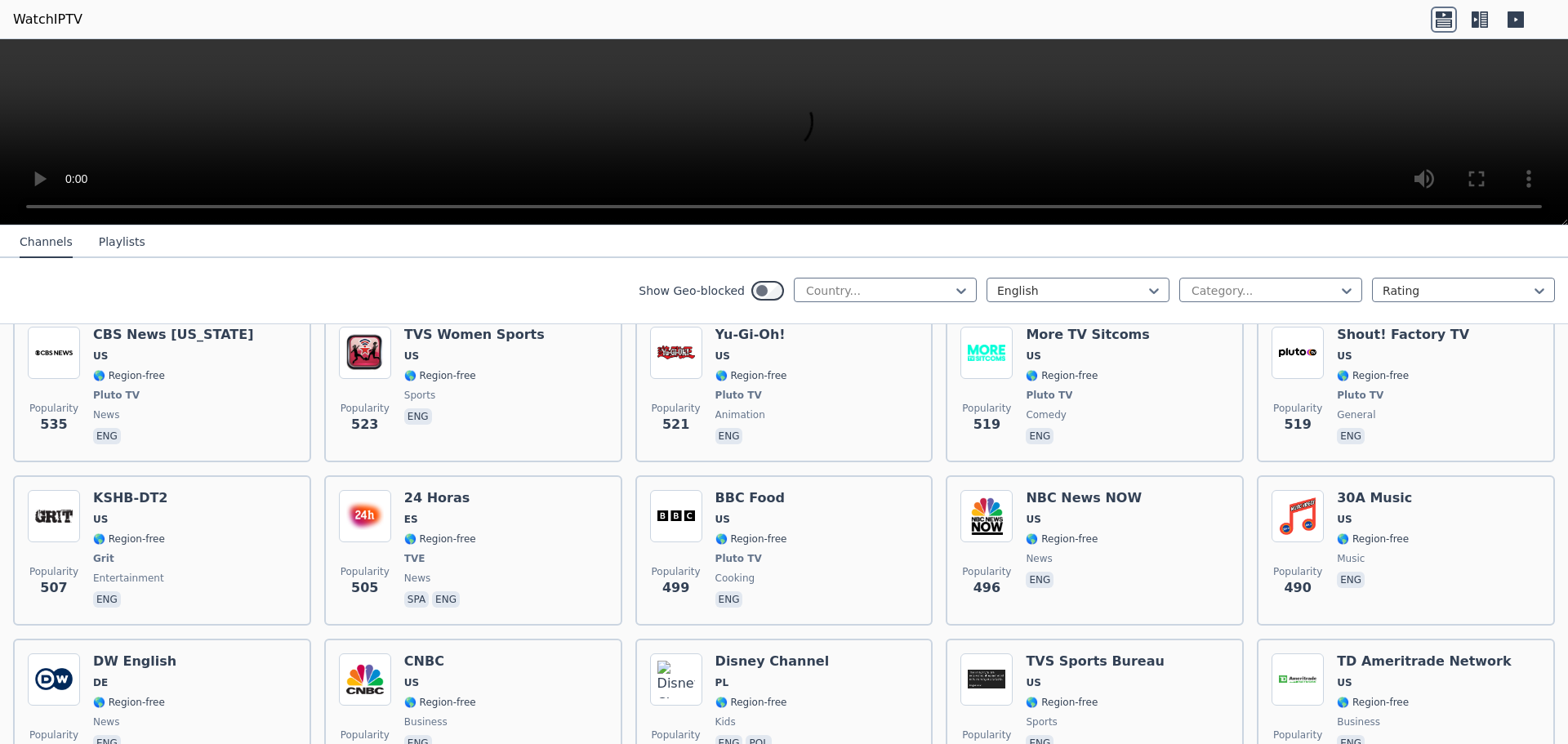
scroll to position [3019, 0]
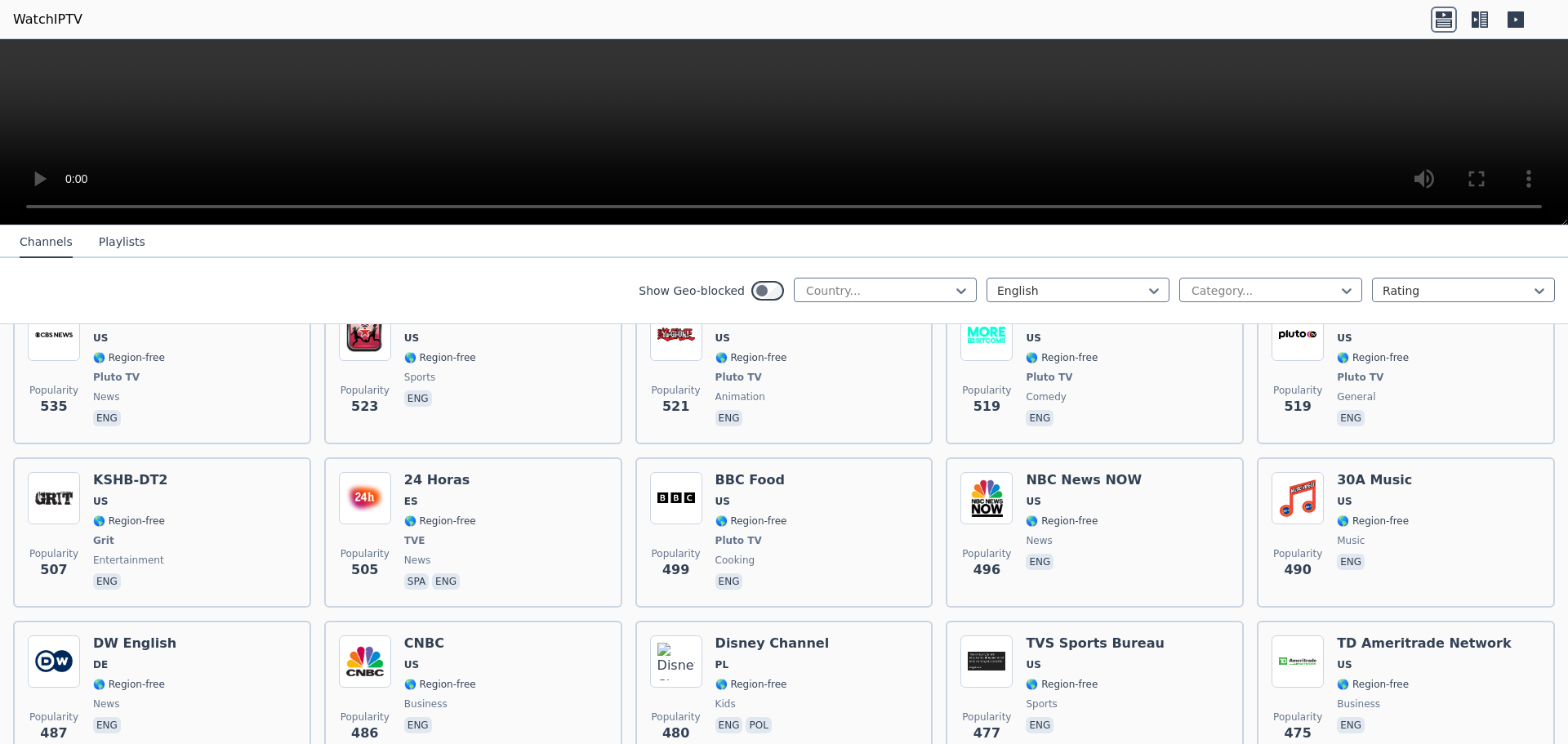
click at [801, 471] on div "Popularity 499 BBC Food US 🌎 Region-free Pluto TV cooking eng" at bounding box center [784, 531] width 269 height 120
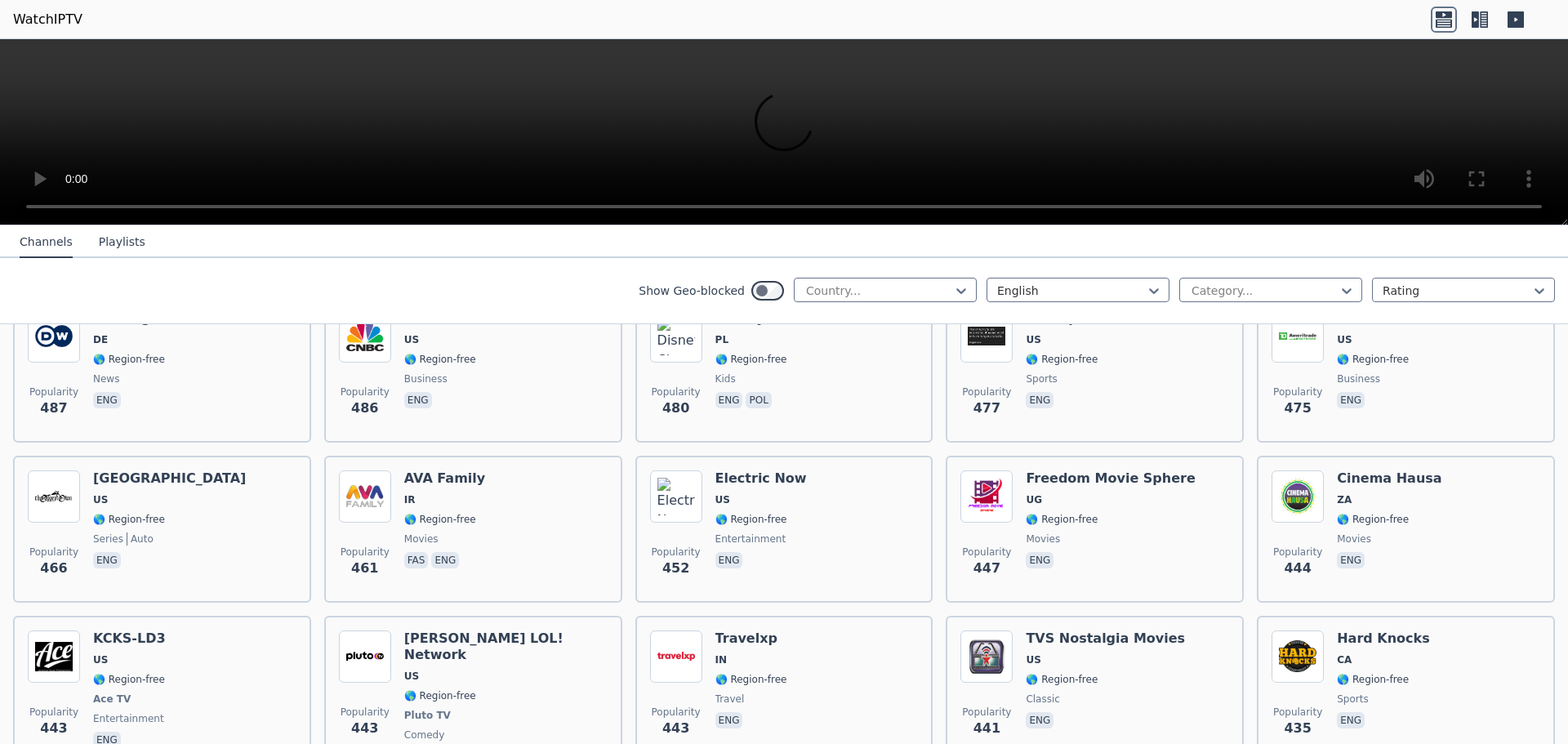
scroll to position [3346, 0]
click at [910, 290] on div at bounding box center [879, 290] width 149 height 16
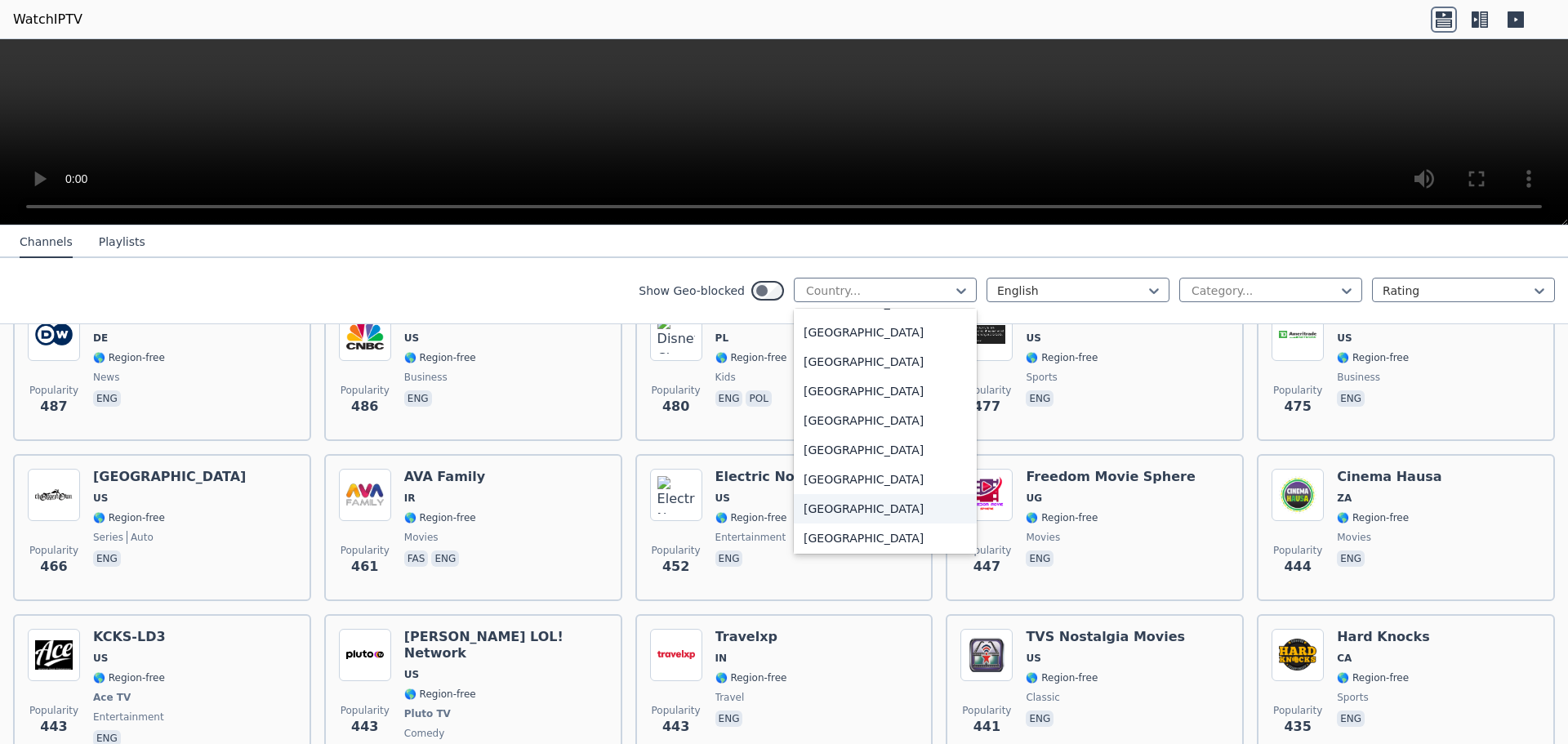
scroll to position [5668, 0]
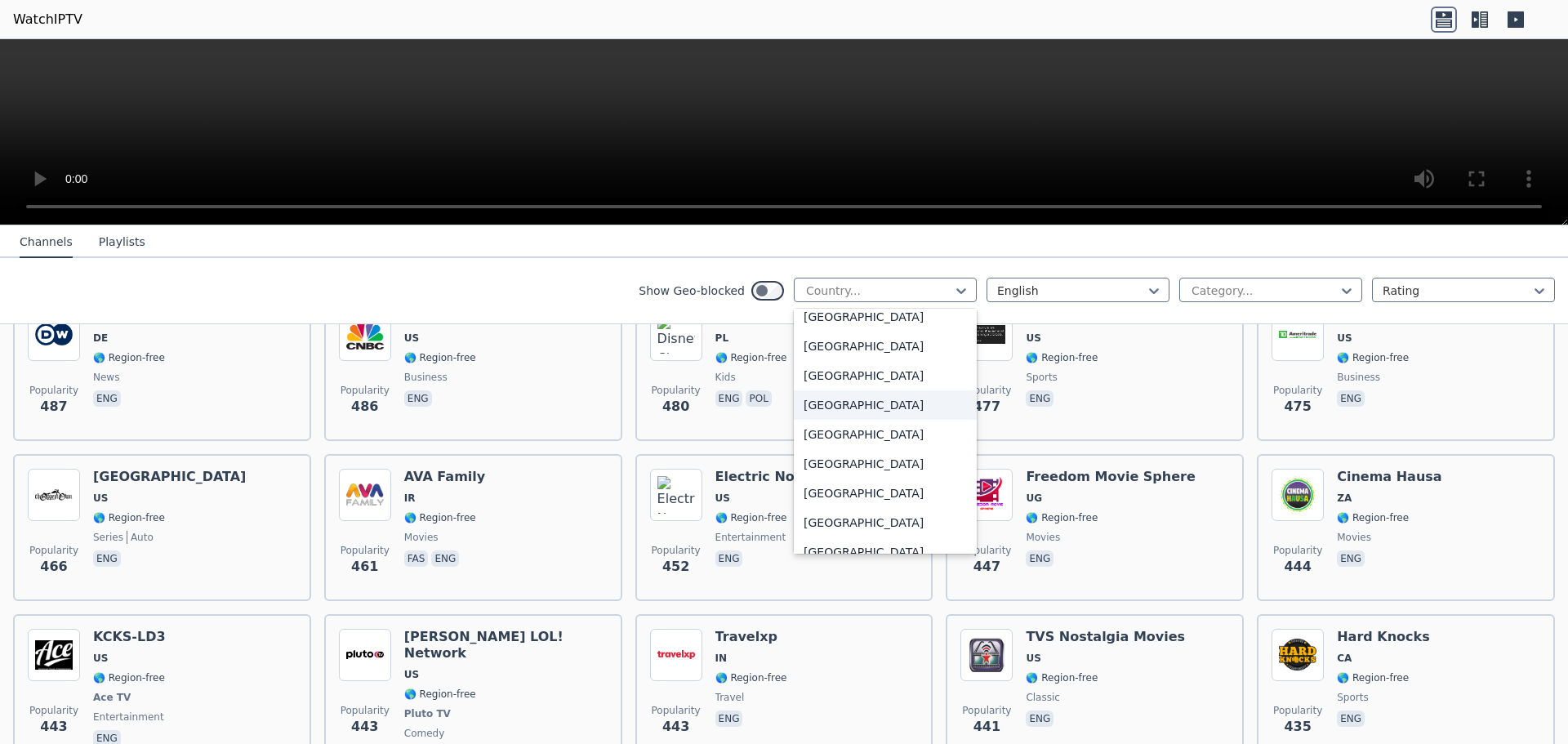
click at [887, 399] on div "[GEOGRAPHIC_DATA]" at bounding box center [885, 405] width 183 height 29
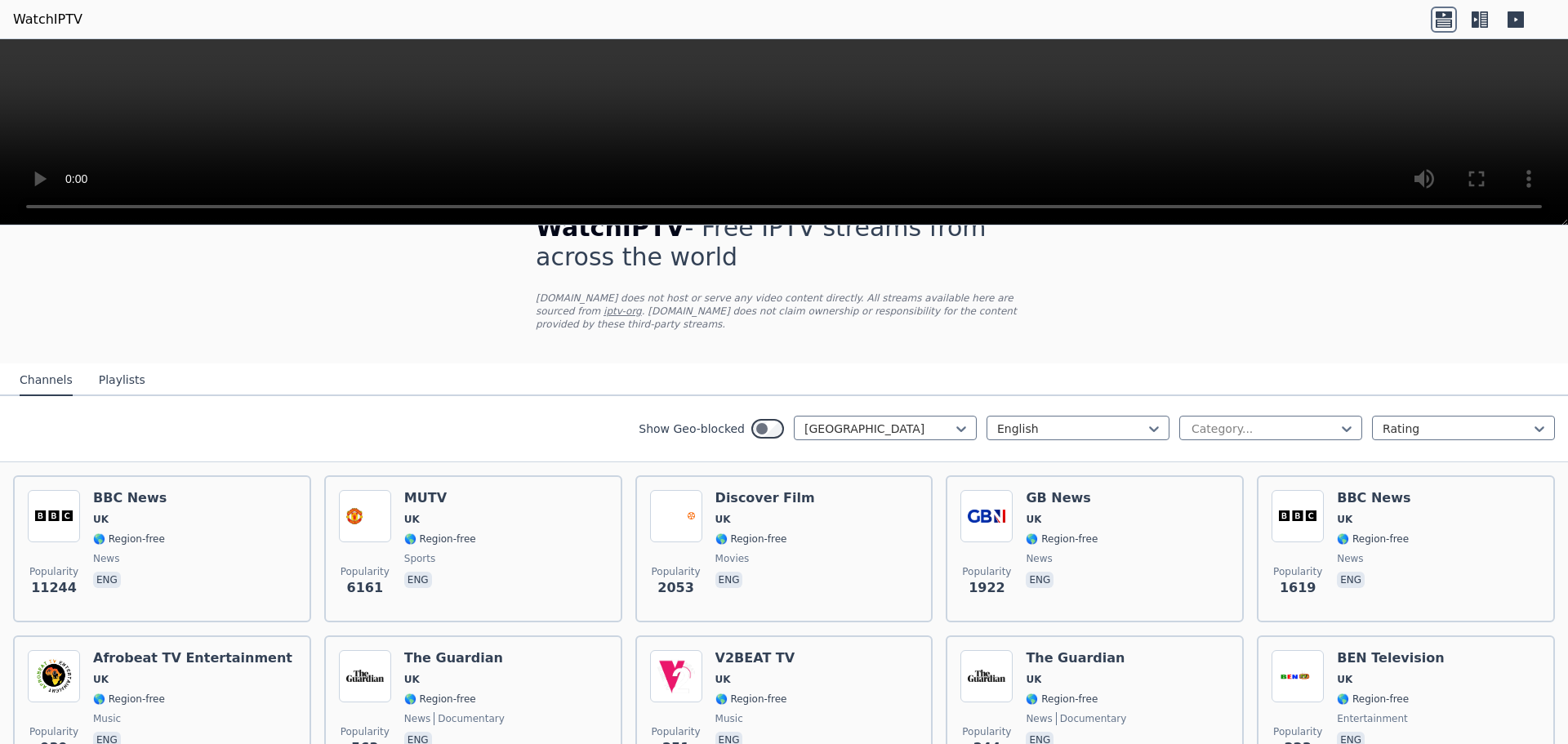
scroll to position [27, 0]
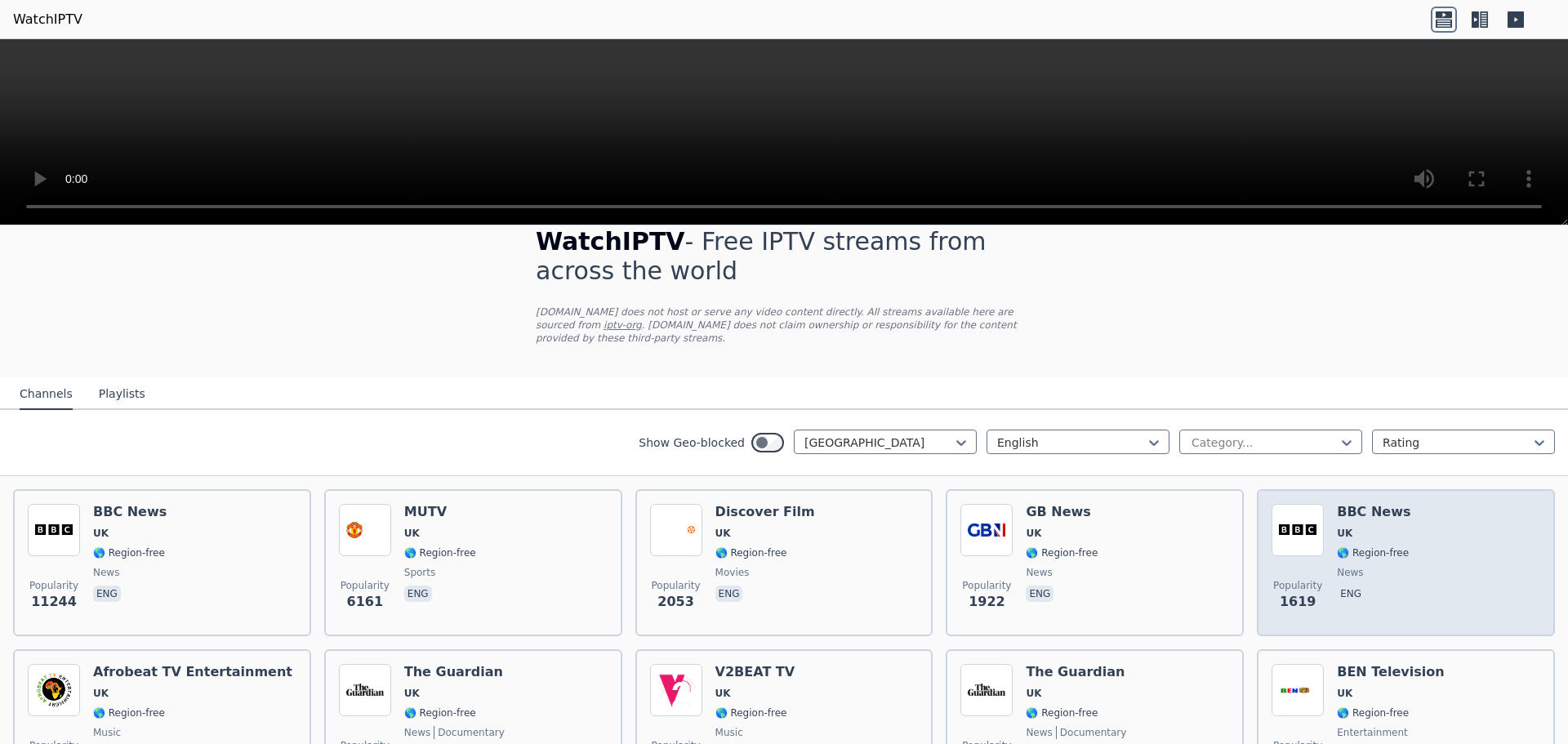
click at [1405, 584] on div "Popularity 1619 BBC News UK 🌎 Region-free news eng" at bounding box center [1406, 563] width 269 height 118
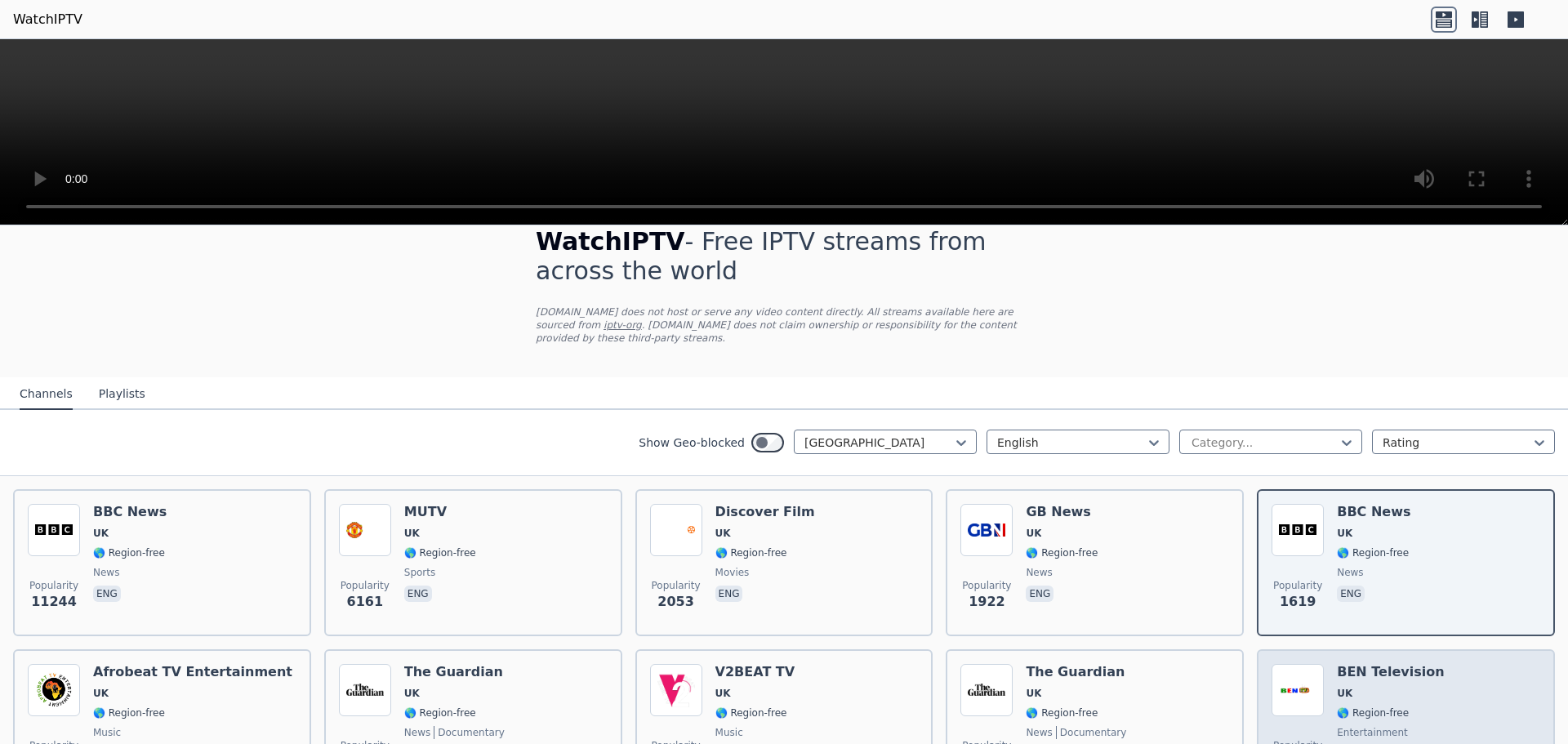
click at [1384, 686] on span "UK" at bounding box center [1390, 693] width 107 height 13
